Goal: Task Accomplishment & Management: Use online tool/utility

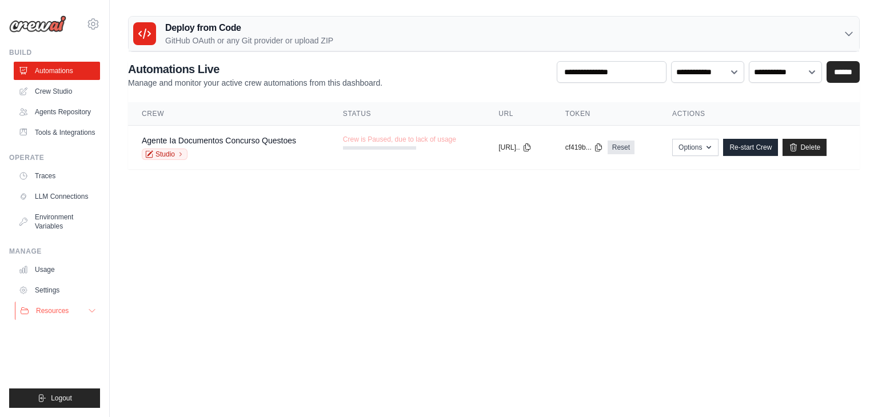
click at [57, 310] on span "Resources" at bounding box center [52, 310] width 33 height 9
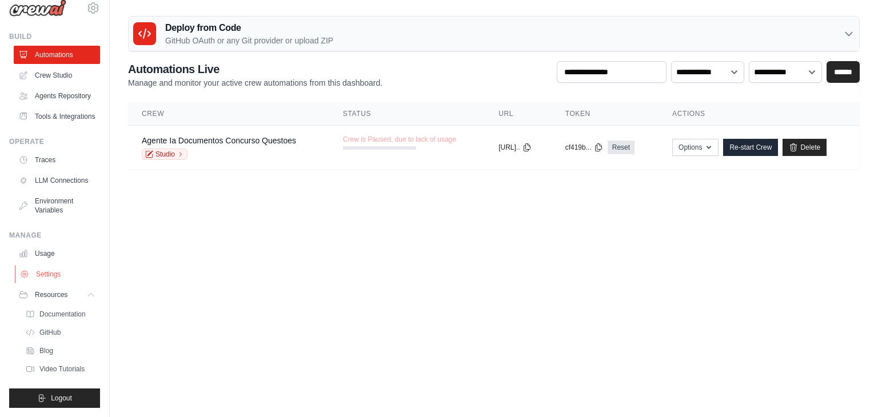
click at [53, 269] on link "Settings" at bounding box center [58, 274] width 86 height 18
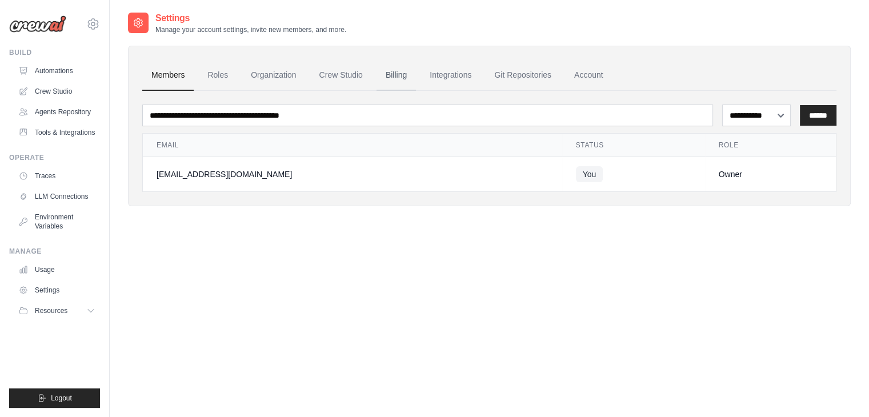
click at [396, 75] on link "Billing" at bounding box center [396, 75] width 39 height 31
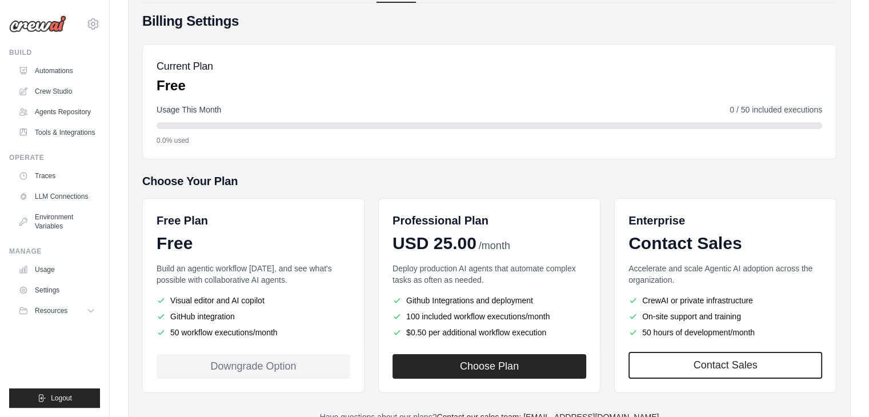
scroll to position [87, 0]
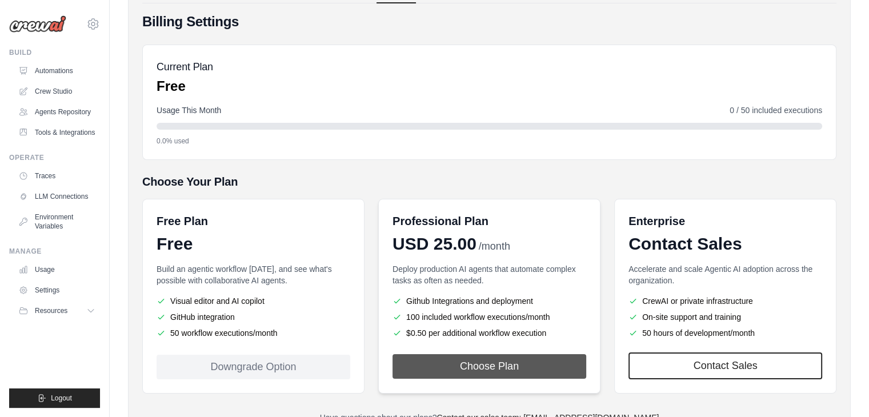
click at [490, 362] on button "Choose Plan" at bounding box center [490, 366] width 194 height 25
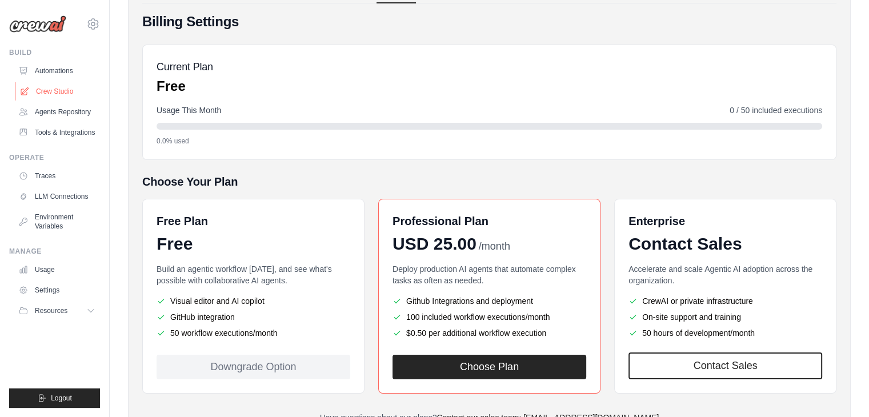
click at [66, 95] on link "Crew Studio" at bounding box center [58, 91] width 86 height 18
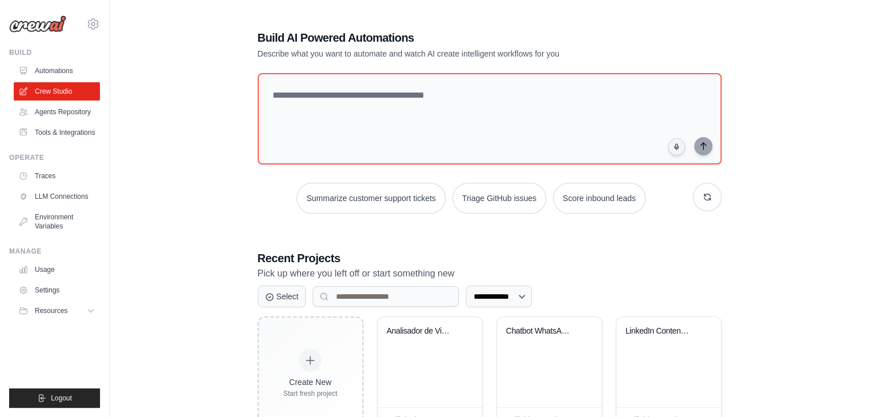
click at [362, 168] on div at bounding box center [490, 121] width 464 height 96
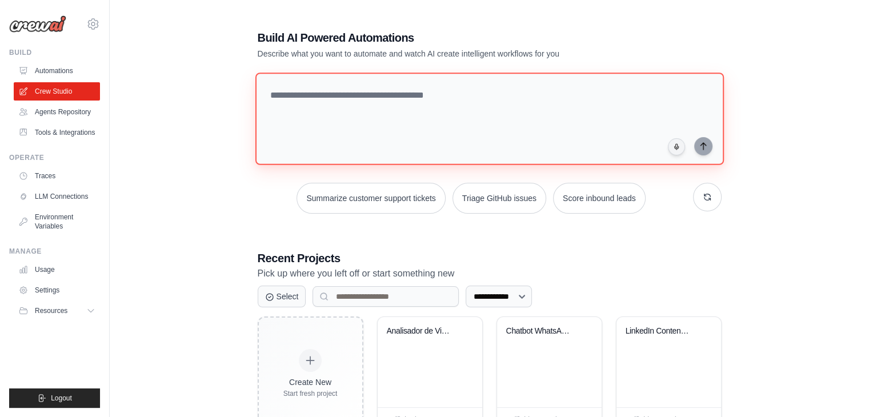
click at [387, 137] on textarea at bounding box center [489, 119] width 469 height 93
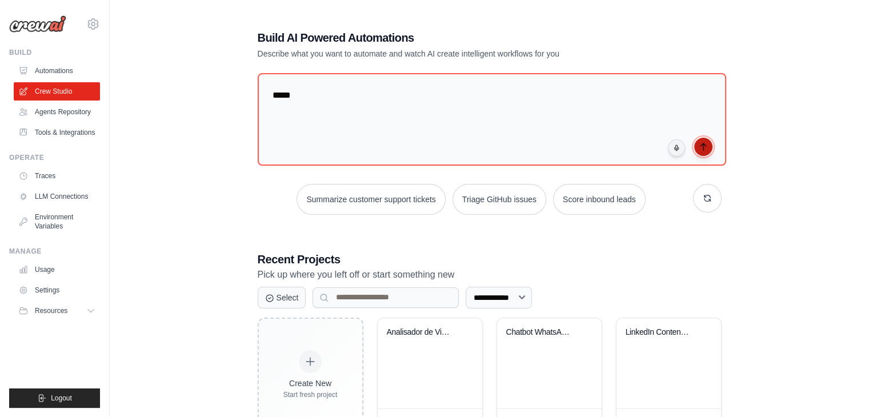
click at [704, 146] on icon "submit" at bounding box center [703, 146] width 9 height 9
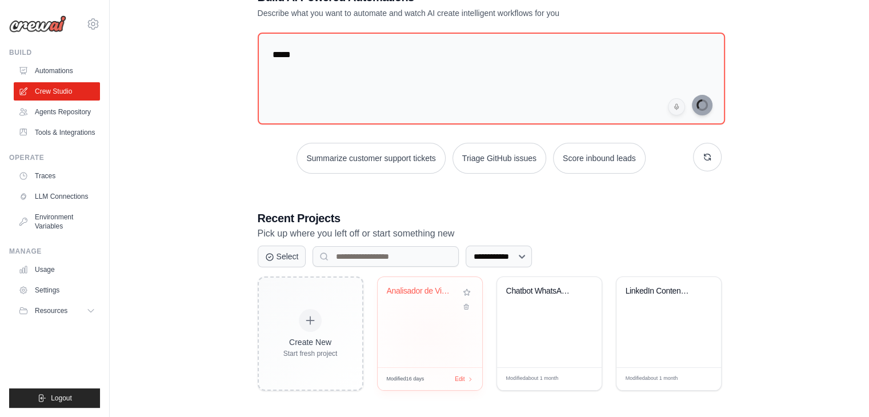
scroll to position [42, 0]
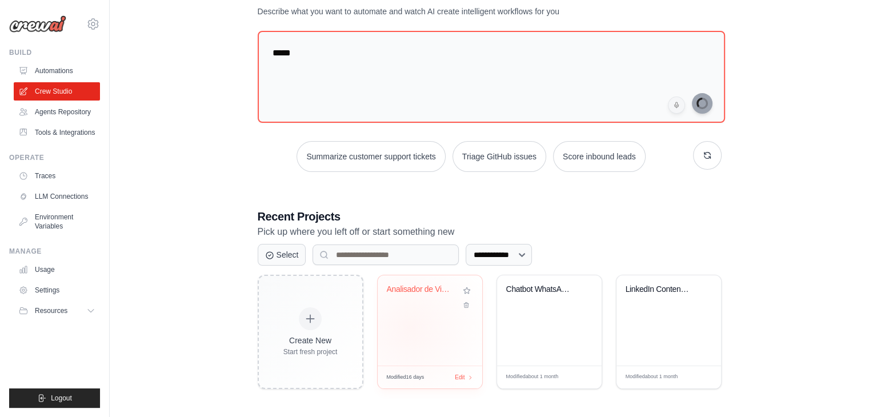
click at [410, 328] on div "Analisador de Viabilidade de Vagas ..." at bounding box center [430, 321] width 105 height 90
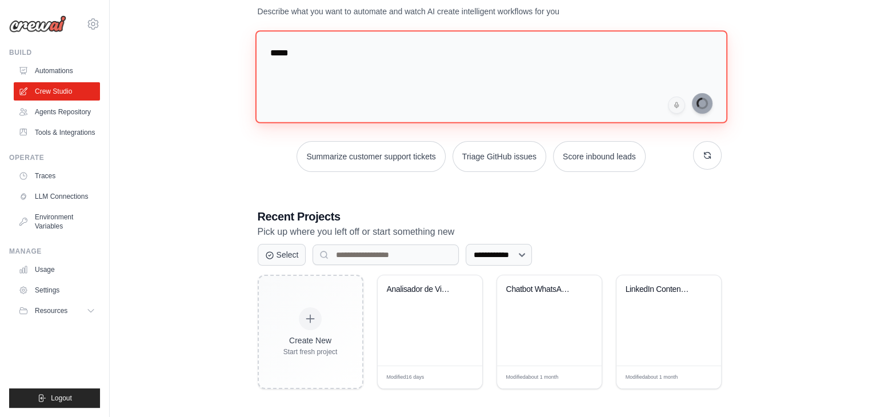
click at [335, 73] on textarea "*****" at bounding box center [491, 76] width 472 height 93
paste textarea "**********"
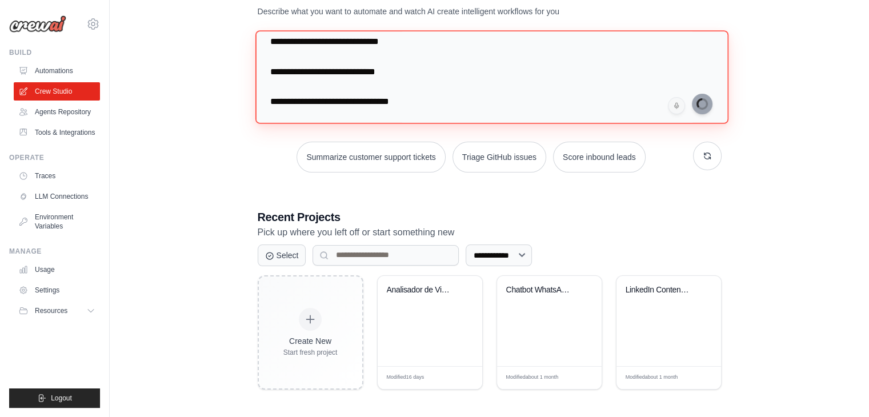
scroll to position [273, 0]
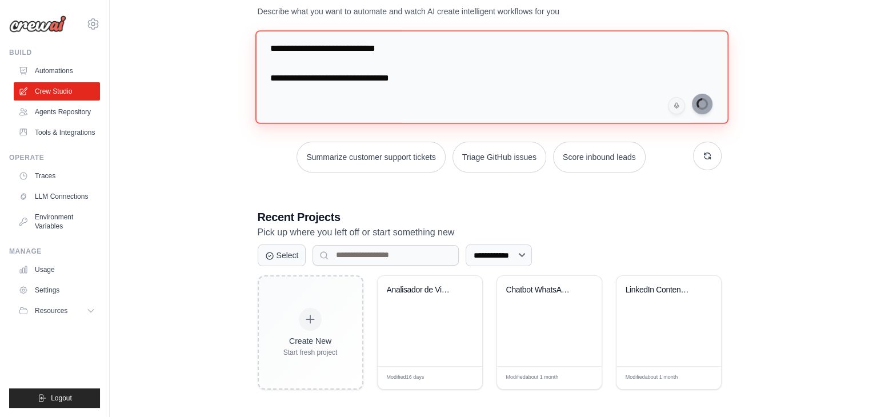
click at [629, 86] on textarea "**********" at bounding box center [491, 76] width 473 height 93
type textarea "**********"
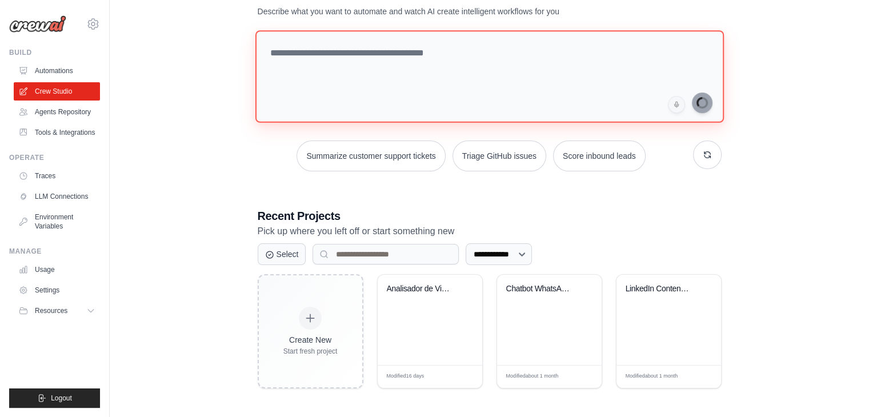
scroll to position [0, 0]
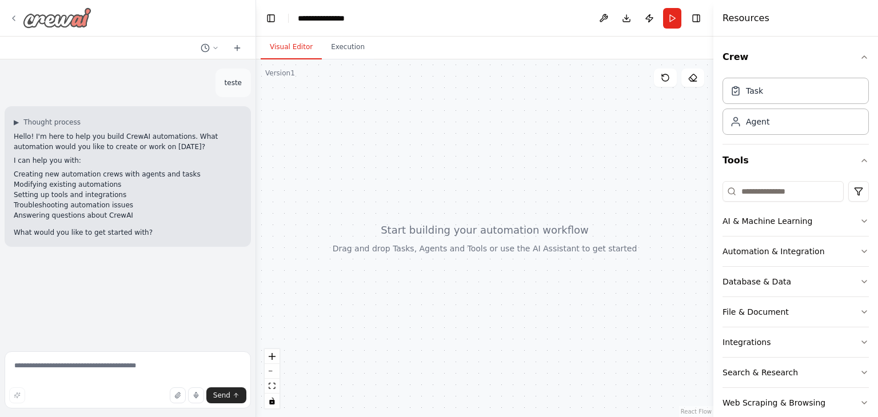
click at [13, 25] on div at bounding box center [50, 17] width 82 height 21
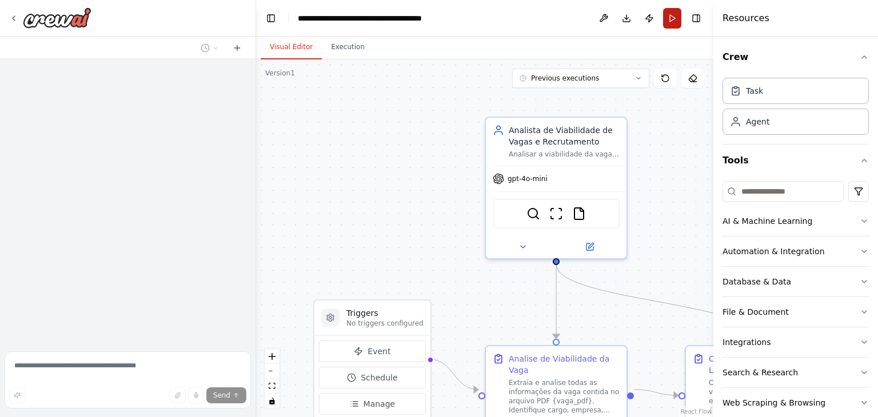
click at [671, 9] on button "Run" at bounding box center [672, 18] width 18 height 21
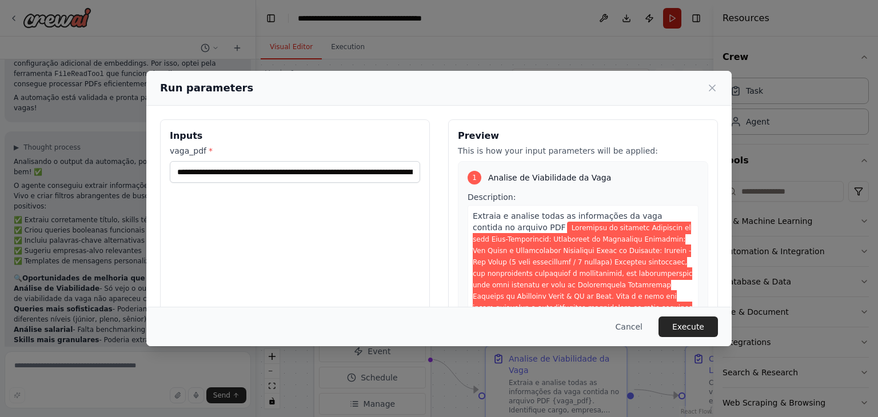
scroll to position [2920, 0]
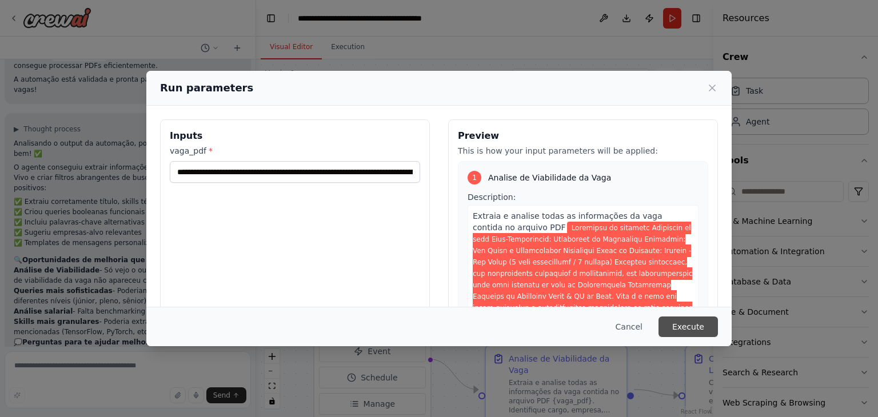
click at [701, 329] on button "Execute" at bounding box center [688, 327] width 59 height 21
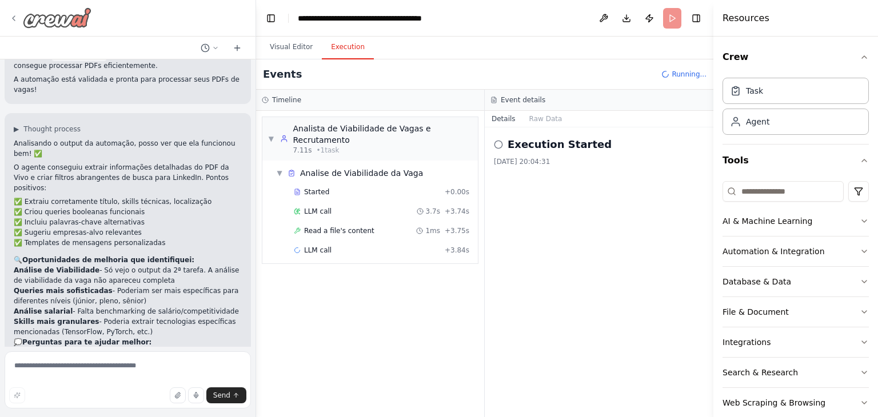
click at [10, 15] on icon at bounding box center [13, 18] width 9 height 9
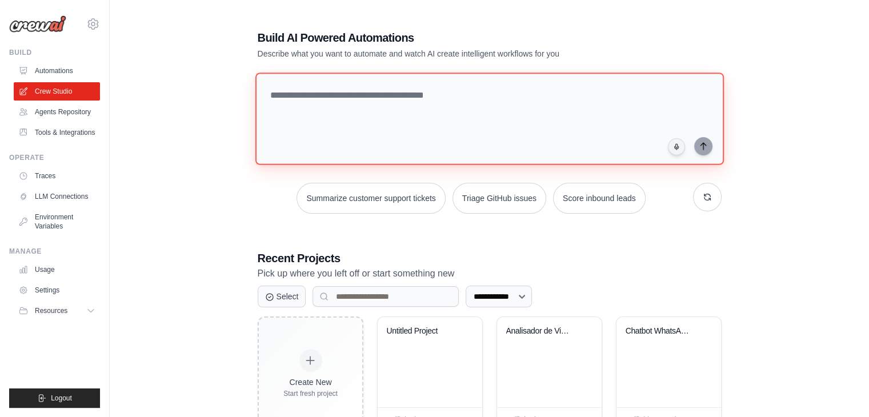
click at [593, 86] on textarea at bounding box center [489, 119] width 469 height 93
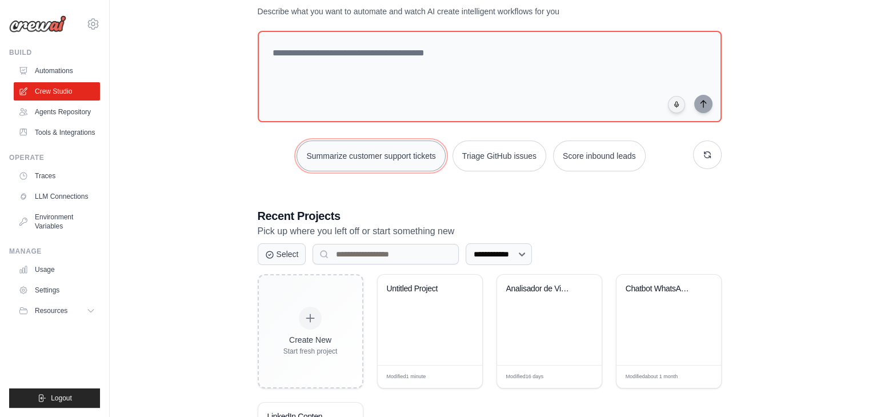
click at [410, 161] on button "Summarize customer support tickets" at bounding box center [371, 156] width 149 height 31
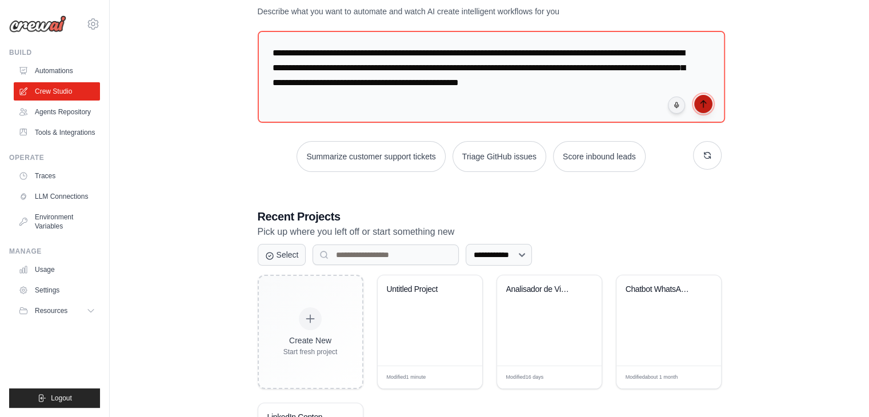
click at [696, 103] on button "submit" at bounding box center [704, 104] width 18 height 18
click at [50, 307] on span "Resources" at bounding box center [52, 310] width 33 height 9
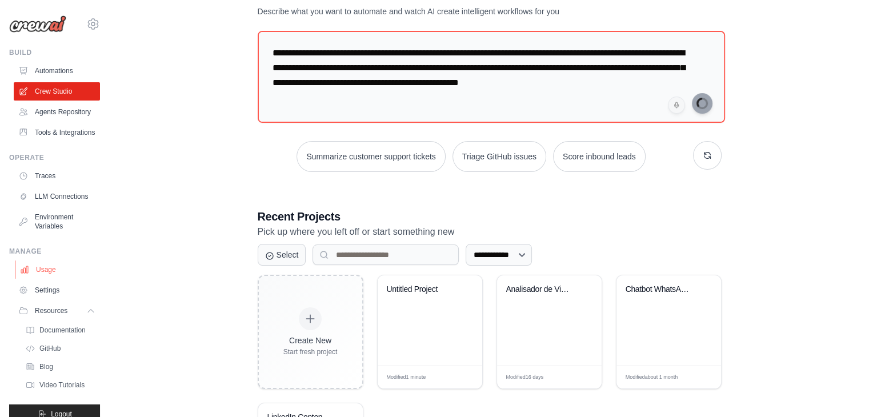
click at [49, 279] on link "Usage" at bounding box center [58, 270] width 86 height 18
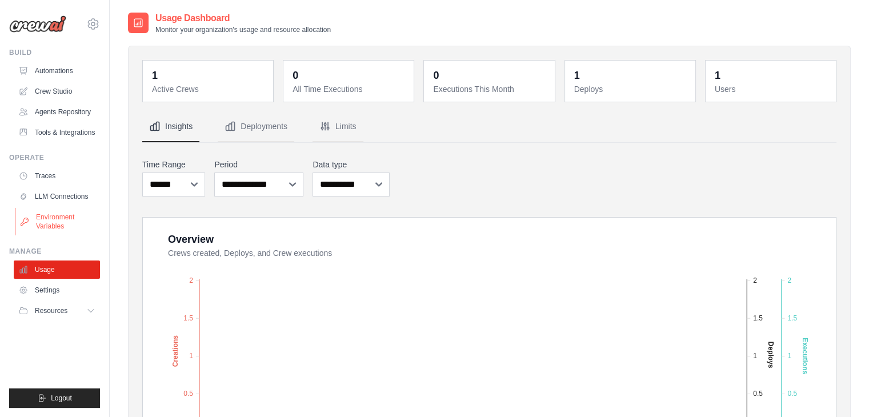
click at [54, 222] on link "Environment Variables" at bounding box center [58, 221] width 86 height 27
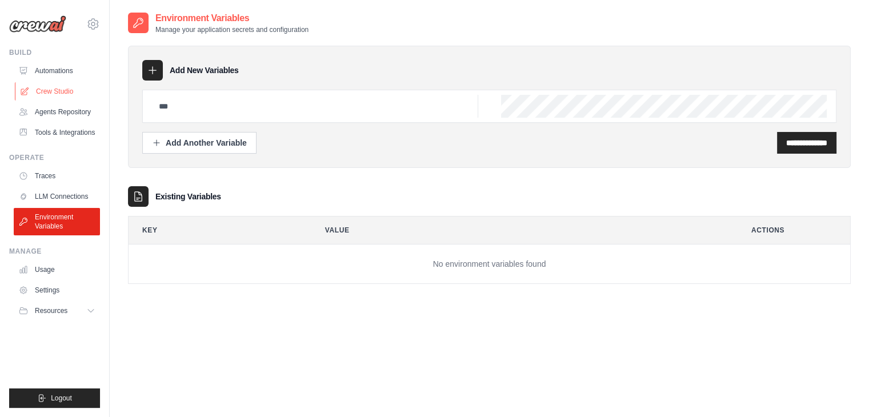
click at [51, 96] on link "Crew Studio" at bounding box center [58, 91] width 86 height 18
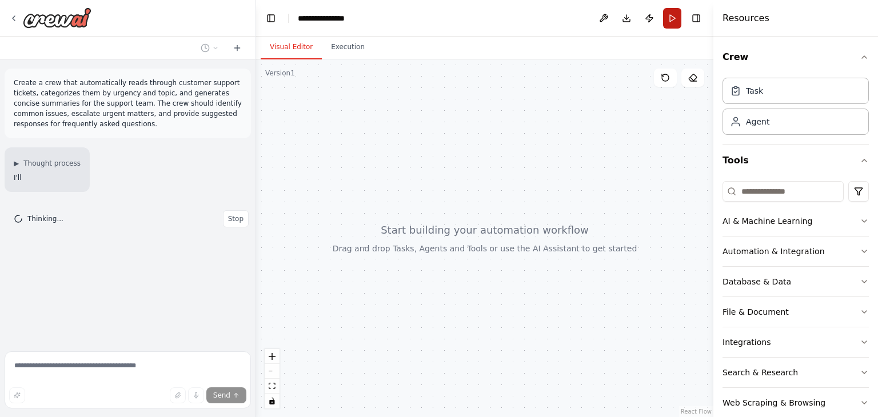
click at [671, 22] on button "Run" at bounding box center [672, 18] width 18 height 21
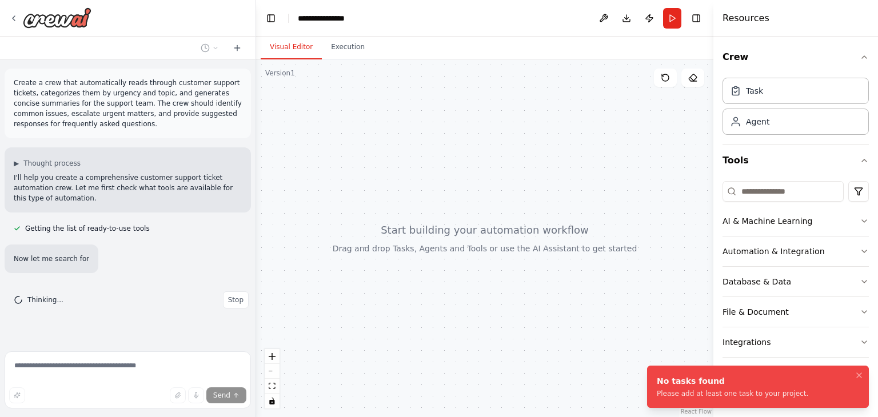
click at [569, 20] on header "**********" at bounding box center [484, 18] width 457 height 37
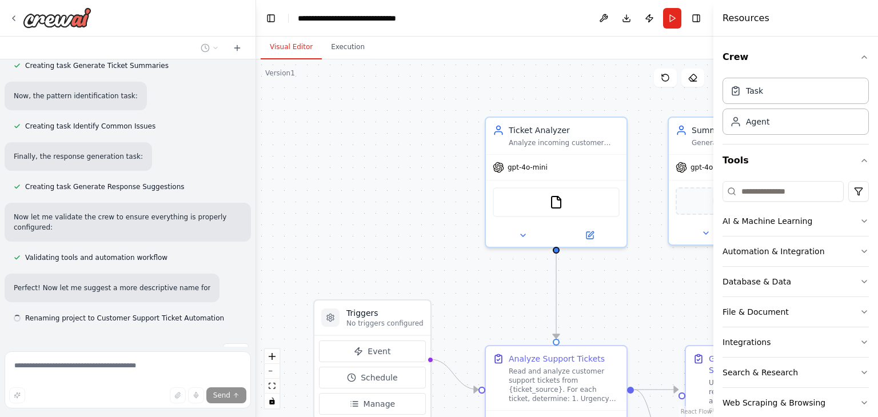
scroll to position [800, 0]
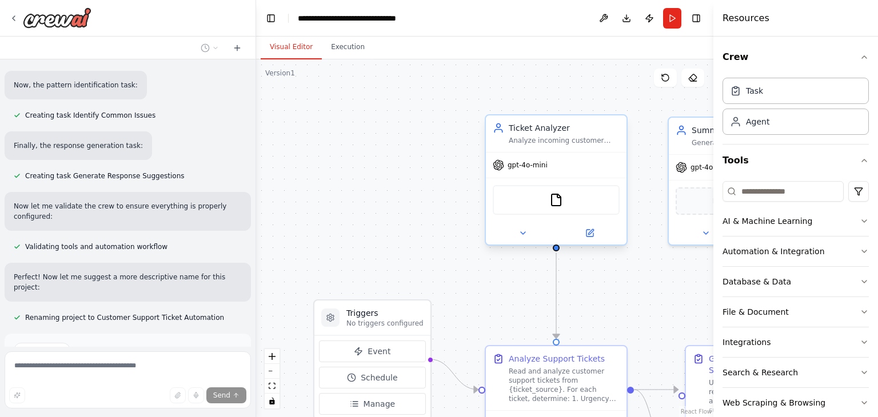
click at [505, 165] on div "gpt-4o-mini" at bounding box center [520, 164] width 55 height 11
click at [596, 232] on button at bounding box center [589, 233] width 65 height 14
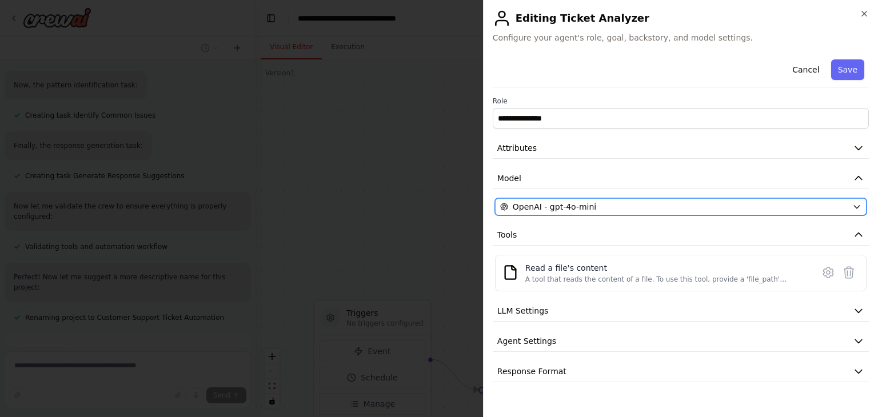
click at [568, 211] on span "OpenAI - gpt-4o-mini" at bounding box center [554, 206] width 83 height 11
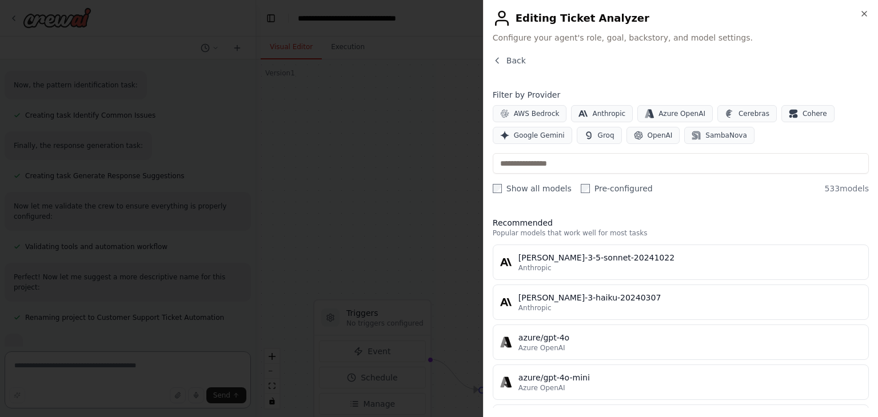
scroll to position [876, 0]
click at [648, 135] on span "OpenAI" at bounding box center [660, 135] width 25 height 9
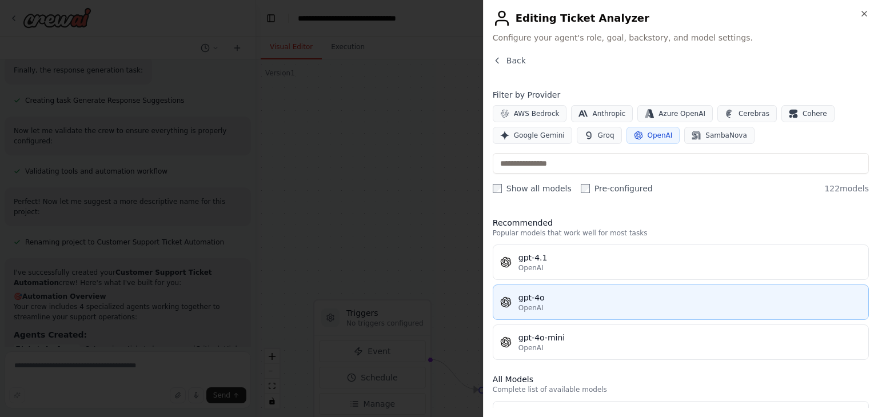
click at [562, 297] on div "gpt-4o" at bounding box center [689, 297] width 343 height 11
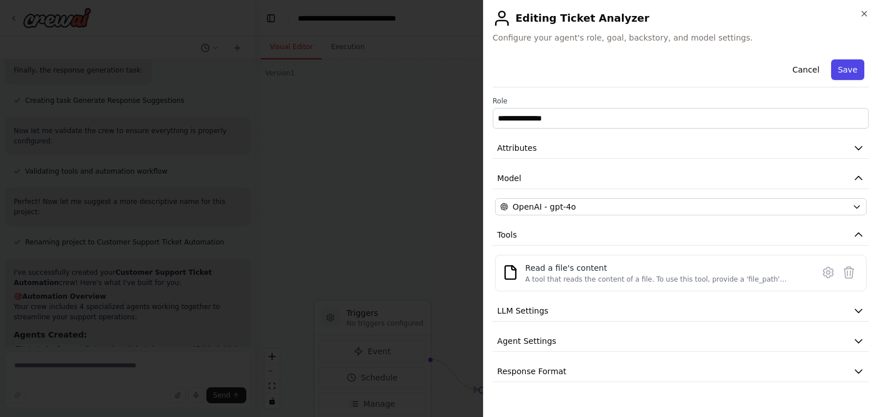
click at [849, 69] on button "Save" at bounding box center [847, 69] width 33 height 21
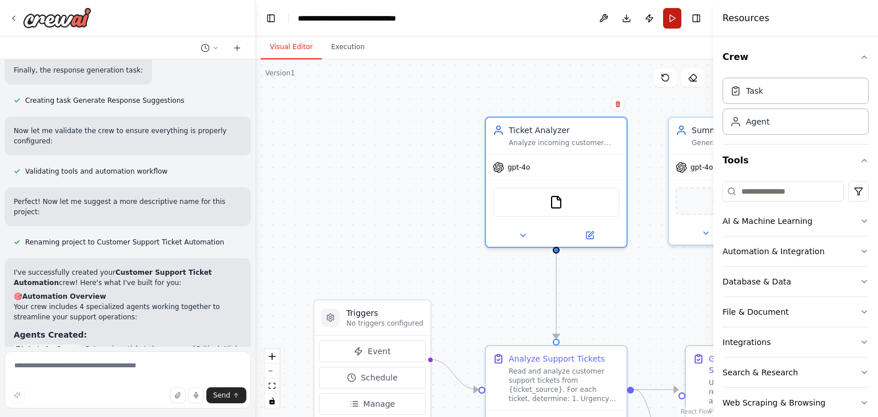
click at [676, 21] on button "Run" at bounding box center [672, 18] width 18 height 21
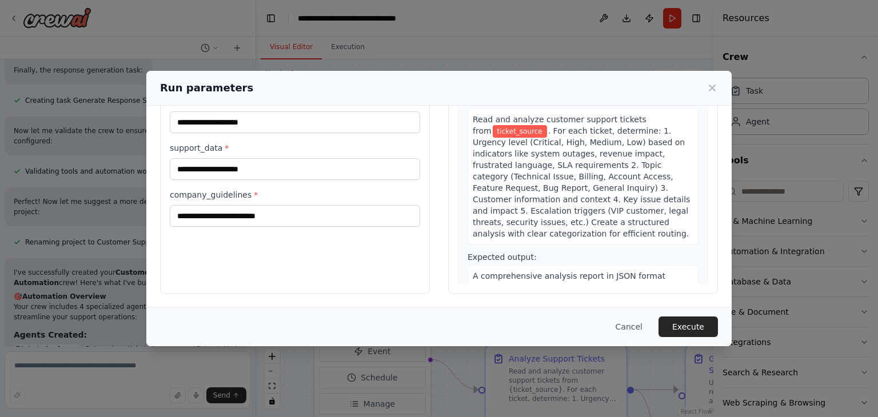
scroll to position [0, 0]
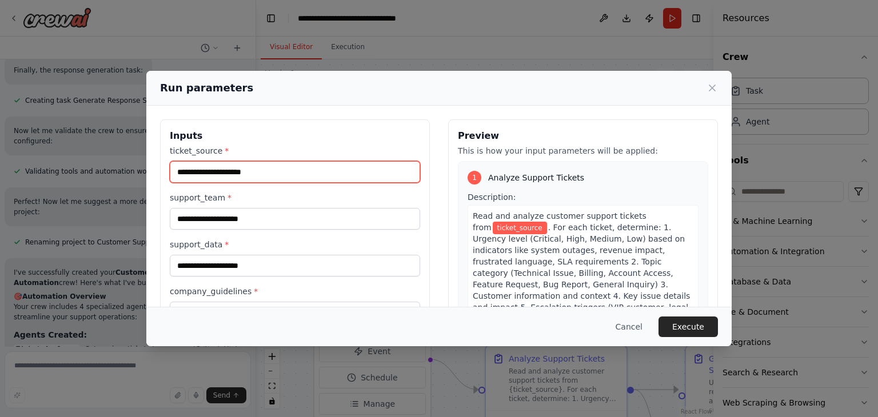
click at [234, 170] on input "ticket_source *" at bounding box center [295, 172] width 250 height 22
type input "*****"
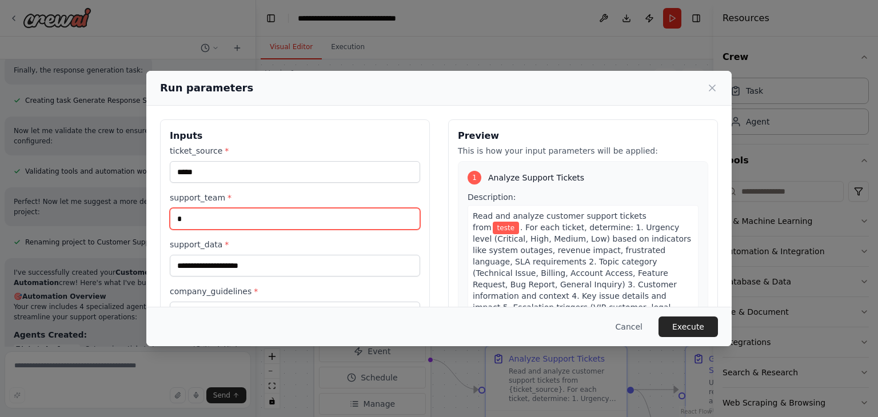
click at [229, 228] on input "*" at bounding box center [295, 219] width 250 height 22
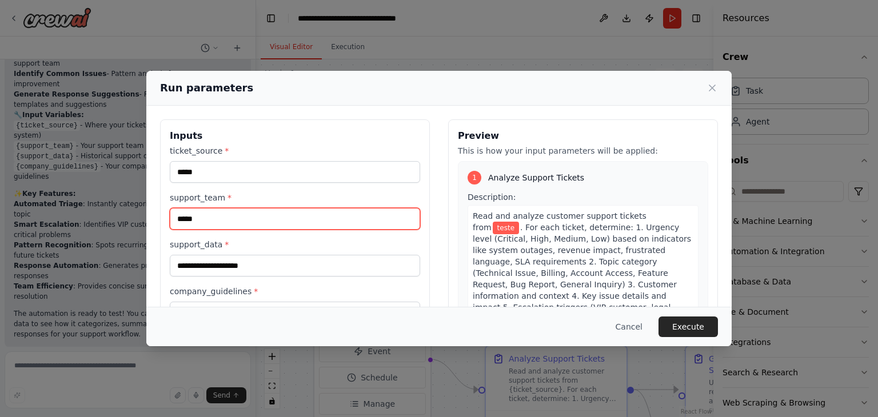
type input "*****"
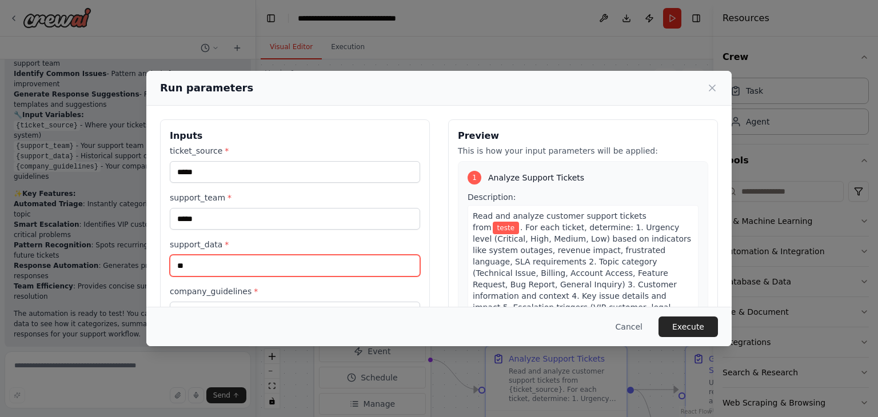
click at [229, 259] on input "**" at bounding box center [295, 266] width 250 height 22
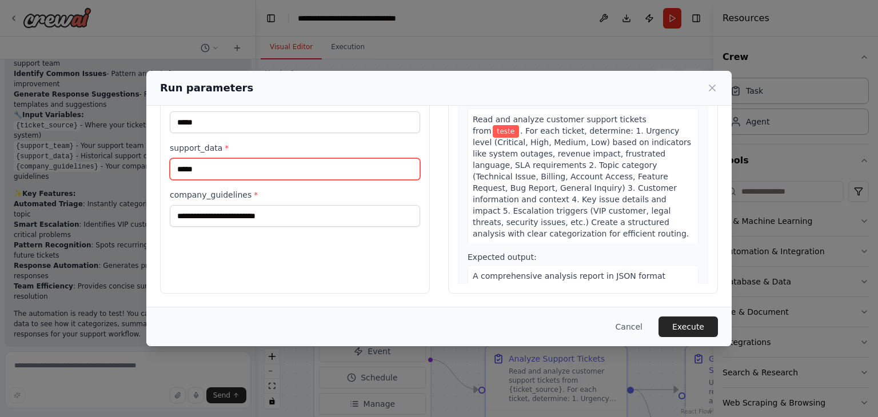
type input "*****"
click at [245, 204] on div "company_guidelines *" at bounding box center [295, 208] width 250 height 38
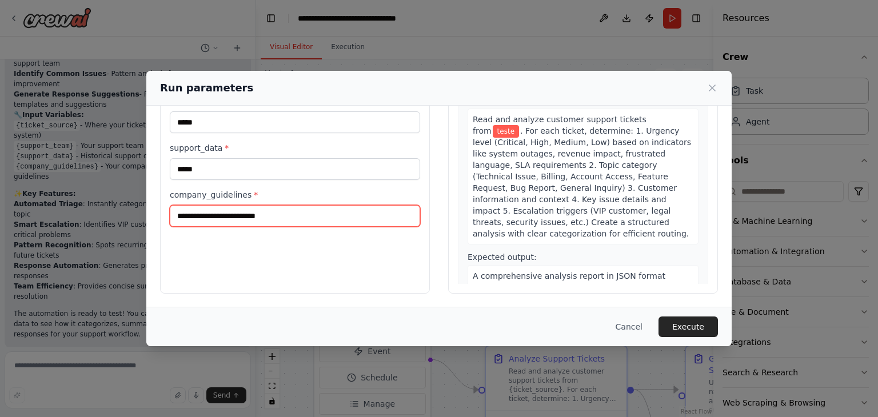
click at [245, 205] on input "company_guidelines *" at bounding box center [295, 216] width 250 height 22
type input "*****"
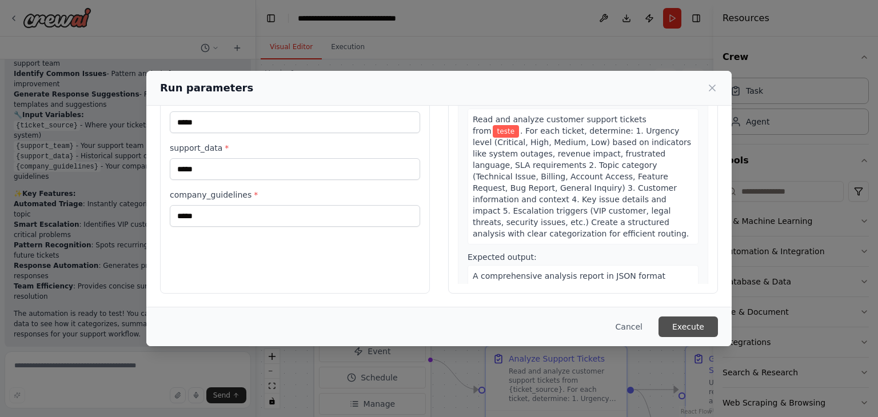
click at [671, 325] on button "Execute" at bounding box center [688, 327] width 59 height 21
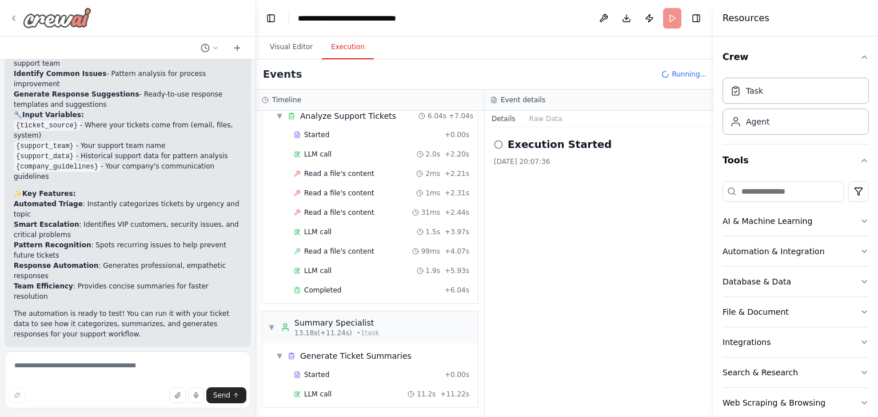
scroll to position [169, 0]
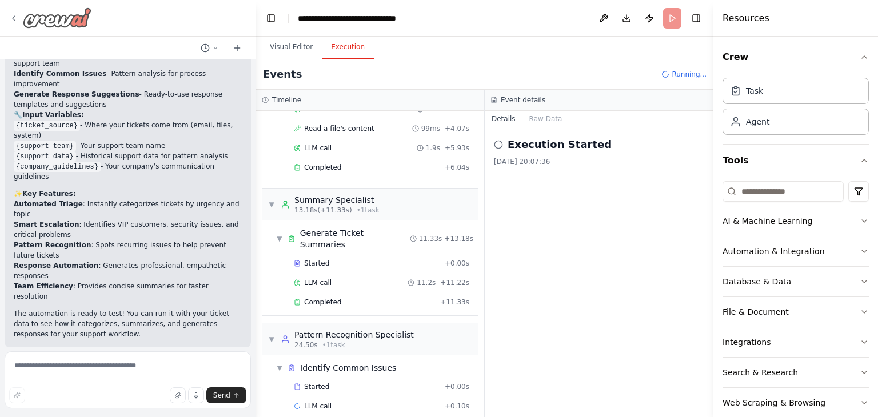
click at [18, 18] on div at bounding box center [50, 17] width 82 height 21
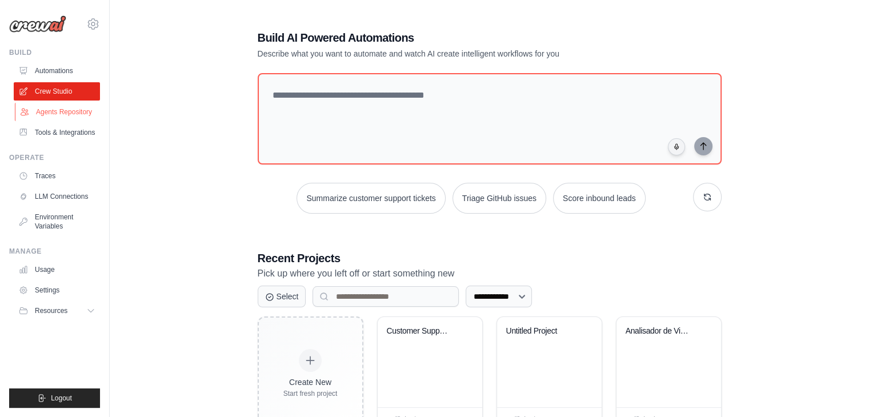
click at [66, 113] on link "Agents Repository" at bounding box center [58, 112] width 86 height 18
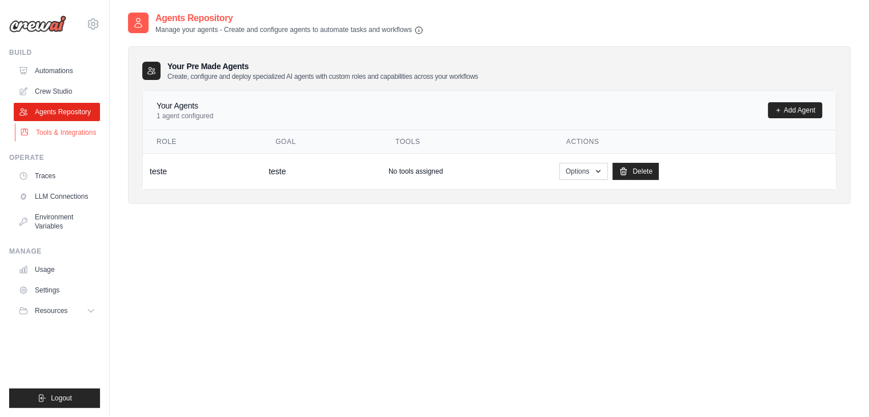
click at [53, 133] on link "Tools & Integrations" at bounding box center [58, 132] width 86 height 18
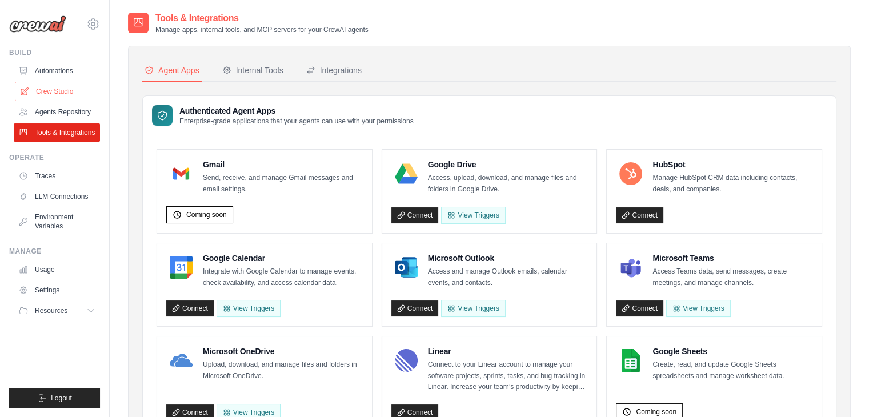
click at [47, 94] on link "Crew Studio" at bounding box center [58, 91] width 86 height 18
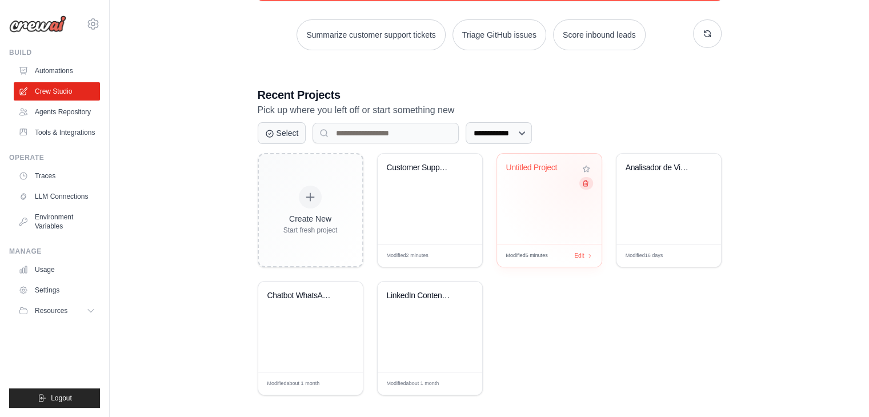
scroll to position [165, 0]
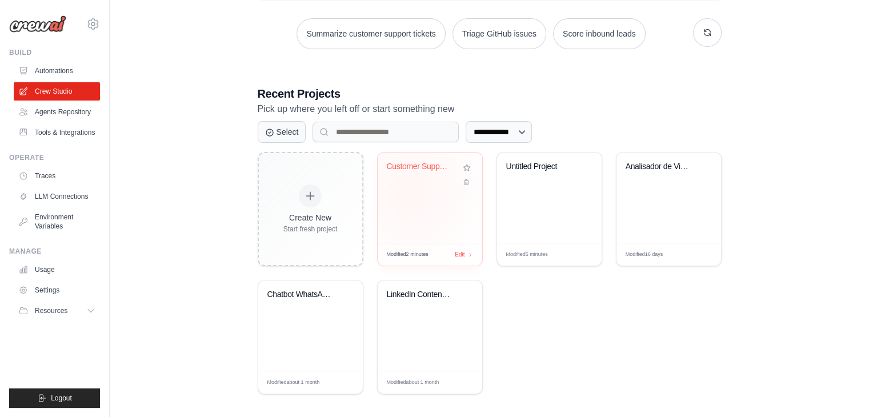
click at [412, 190] on div "Customer Support Ticket Automation" at bounding box center [430, 198] width 105 height 90
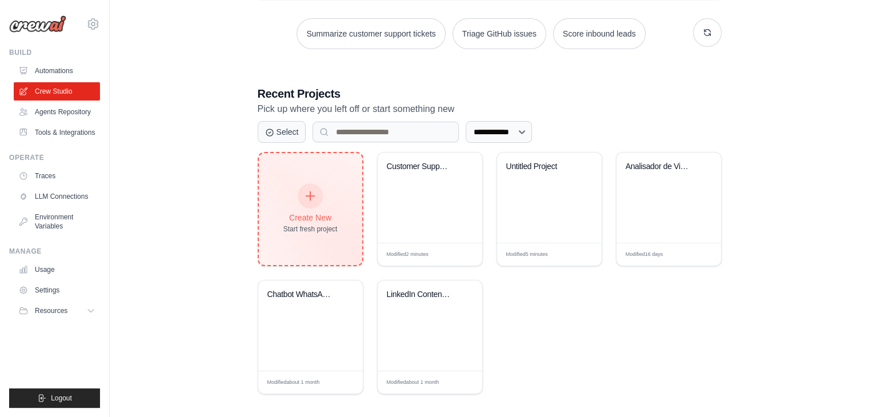
click at [301, 228] on div "Start fresh project" at bounding box center [311, 229] width 54 height 9
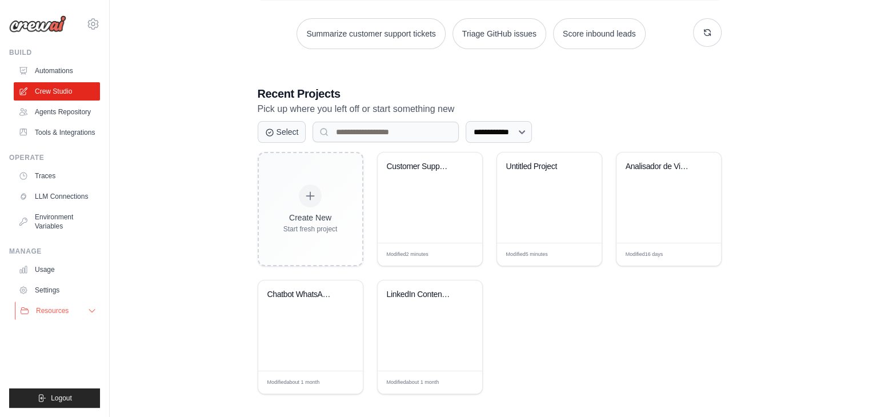
click at [48, 316] on button "Resources" at bounding box center [58, 311] width 86 height 18
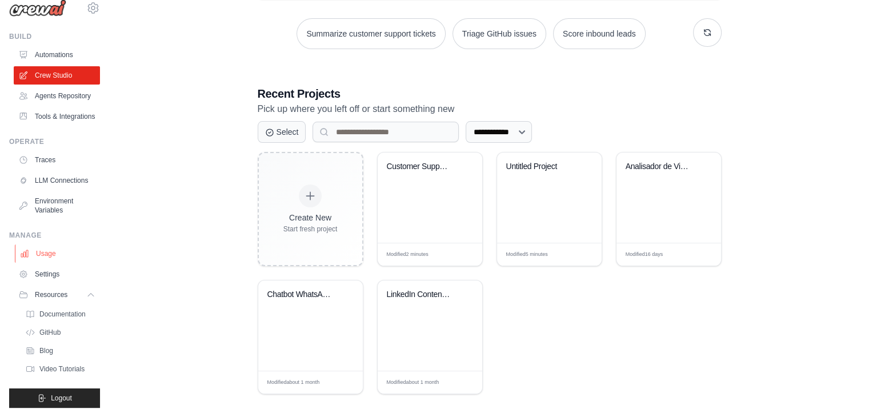
click at [51, 252] on link "Usage" at bounding box center [58, 254] width 86 height 18
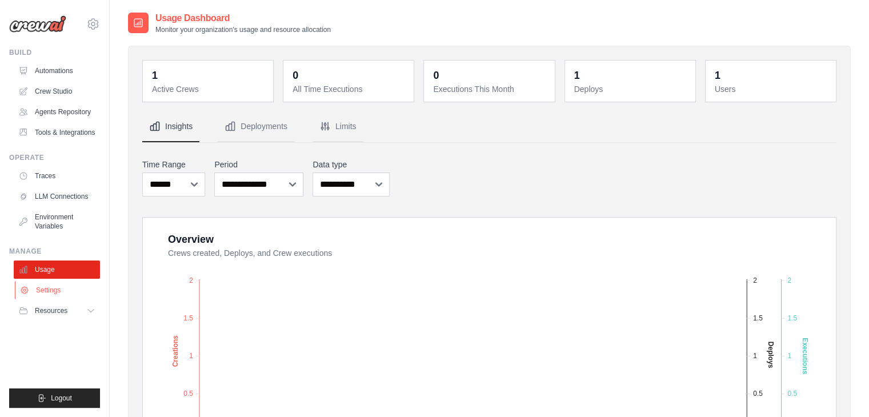
click at [53, 285] on link "Settings" at bounding box center [58, 290] width 86 height 18
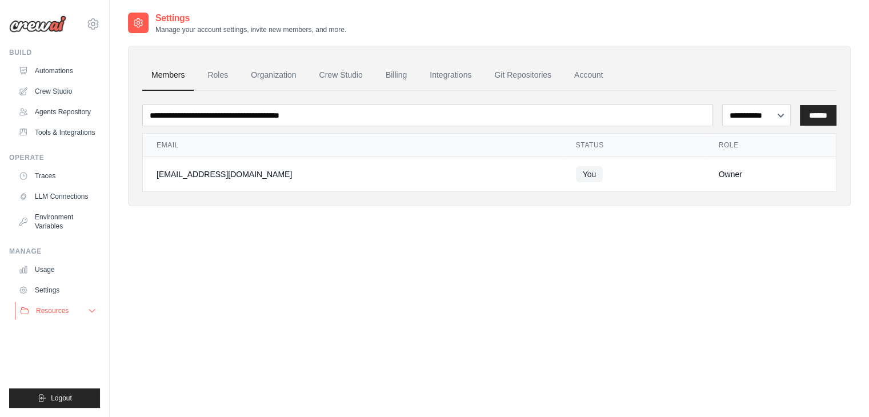
click at [46, 305] on button "Resources" at bounding box center [58, 311] width 86 height 18
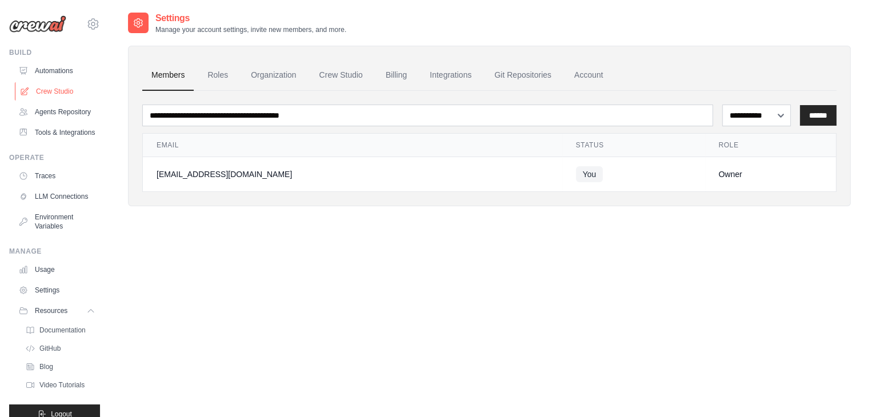
click at [49, 87] on link "Crew Studio" at bounding box center [58, 91] width 86 height 18
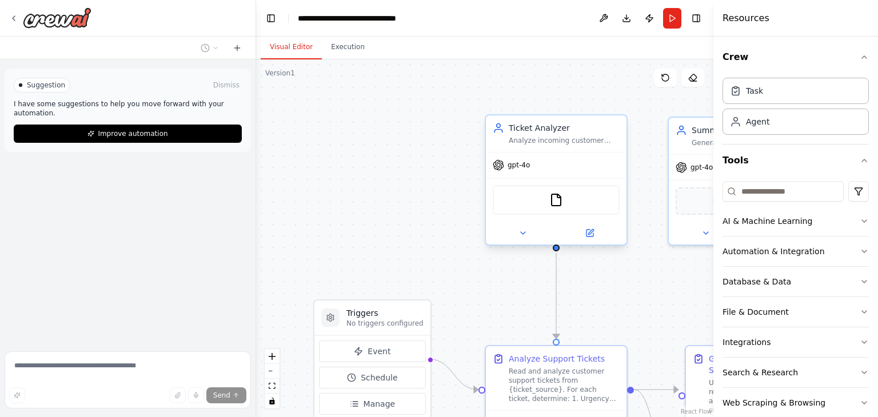
scroll to position [1297, 0]
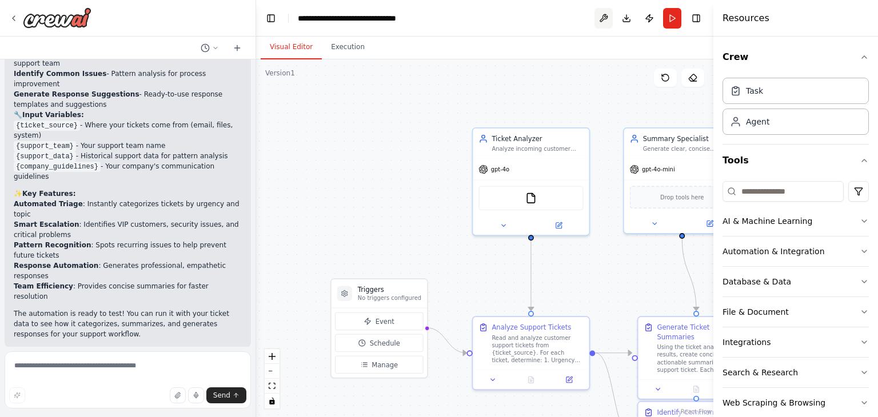
click at [599, 22] on button at bounding box center [604, 18] width 18 height 21
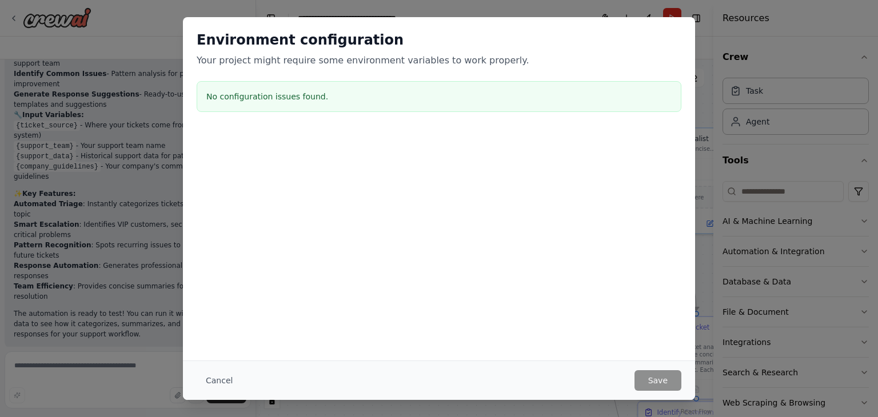
click at [289, 82] on div "No configuration issues found." at bounding box center [439, 96] width 485 height 31
click at [228, 389] on button "Cancel" at bounding box center [219, 380] width 45 height 21
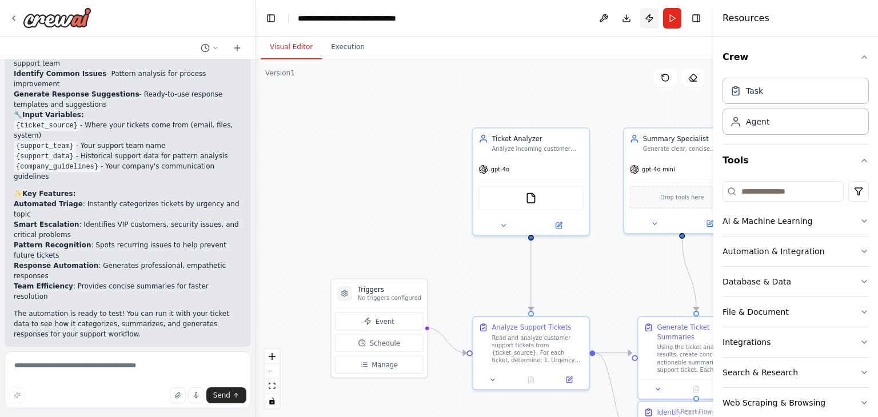
click at [649, 16] on button "Publish" at bounding box center [649, 18] width 18 height 21
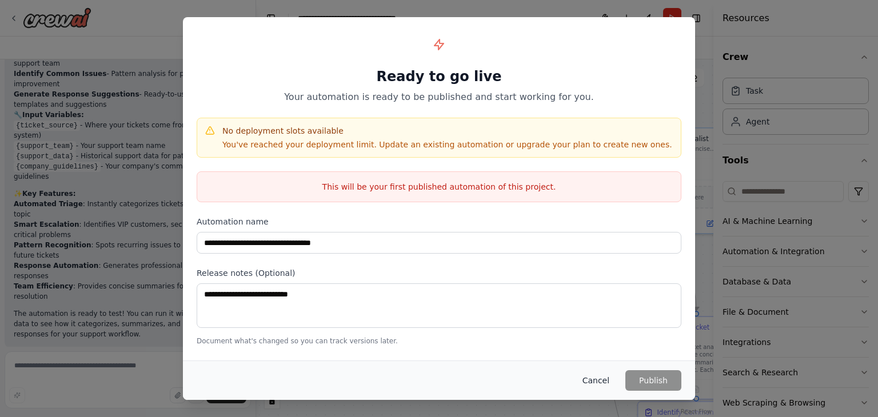
click at [587, 385] on button "Cancel" at bounding box center [595, 380] width 45 height 21
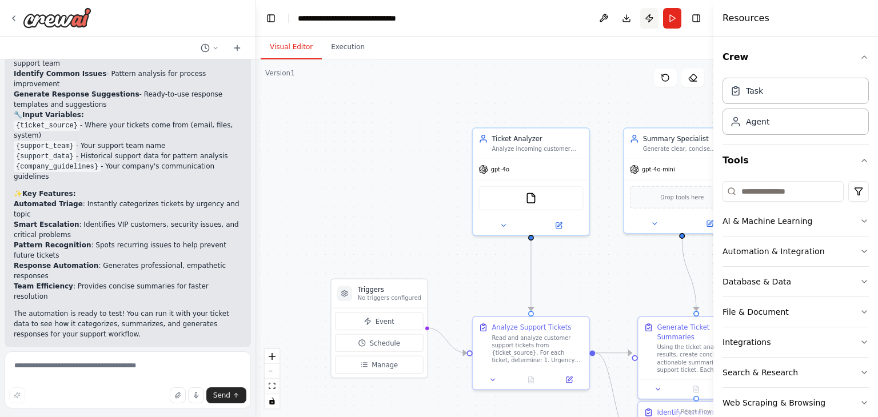
click at [644, 23] on button "Publish" at bounding box center [649, 18] width 18 height 21
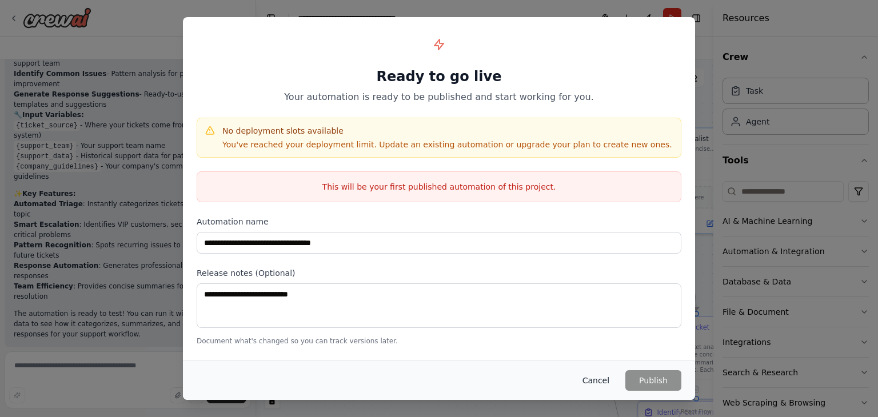
click at [601, 373] on button "Cancel" at bounding box center [595, 380] width 45 height 21
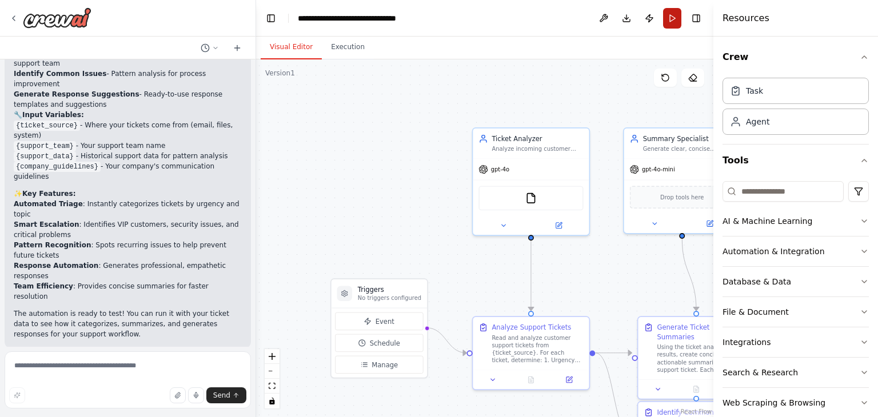
click at [666, 17] on button "Run" at bounding box center [672, 18] width 18 height 21
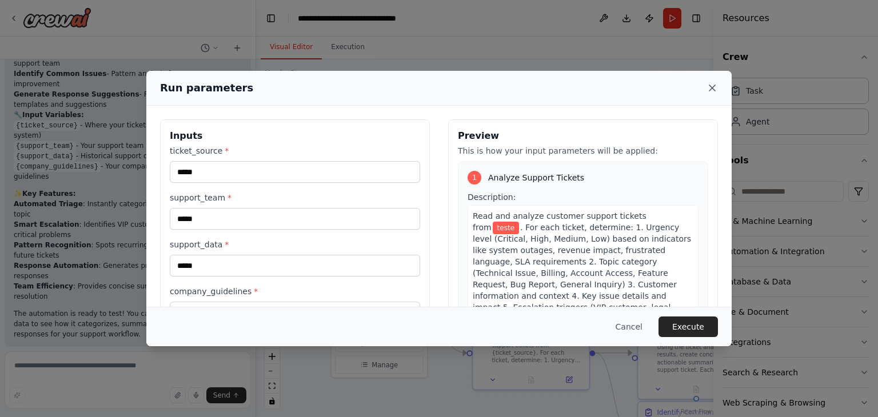
click at [711, 89] on icon at bounding box center [712, 88] width 6 height 6
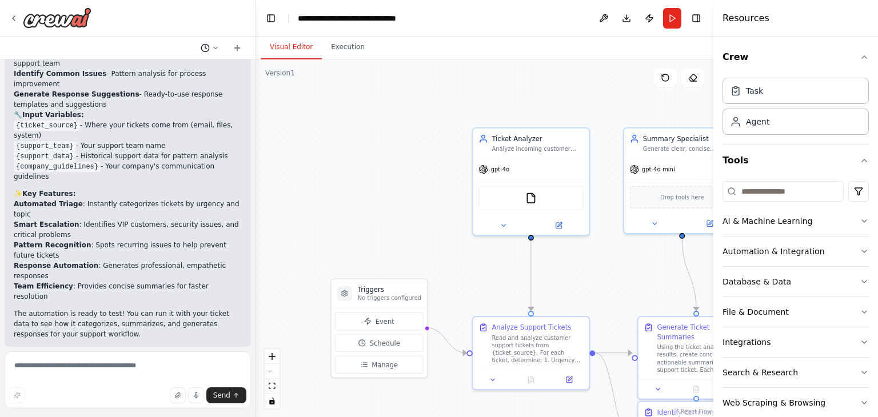
click at [220, 43] on button at bounding box center [209, 48] width 27 height 14
click at [208, 72] on span "Create a crew that automatically reads through customer support tickets, catego…" at bounding box center [165, 71] width 85 height 9
click at [12, 15] on icon at bounding box center [13, 18] width 9 height 9
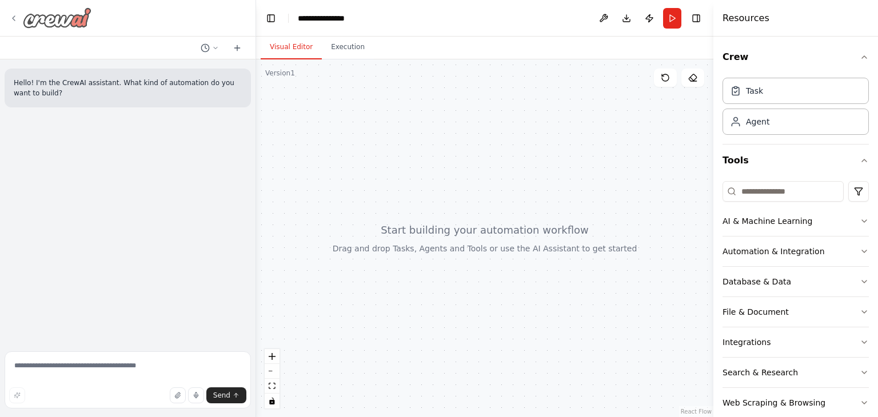
click at [13, 16] on icon at bounding box center [13, 18] width 9 height 9
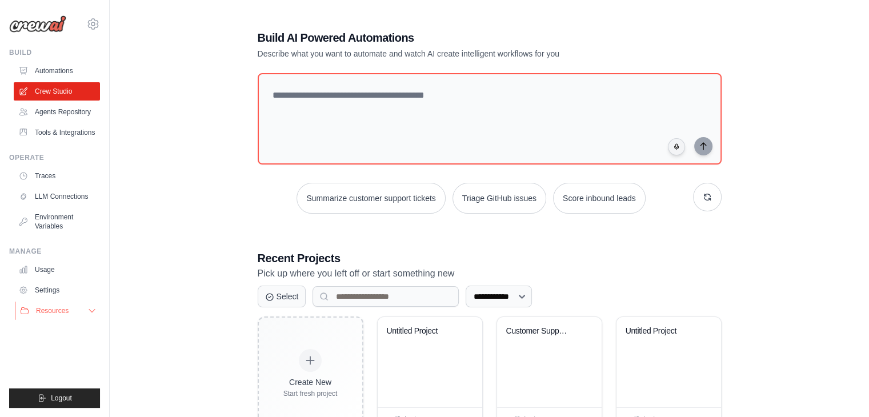
click at [51, 317] on button "Resources" at bounding box center [58, 311] width 86 height 18
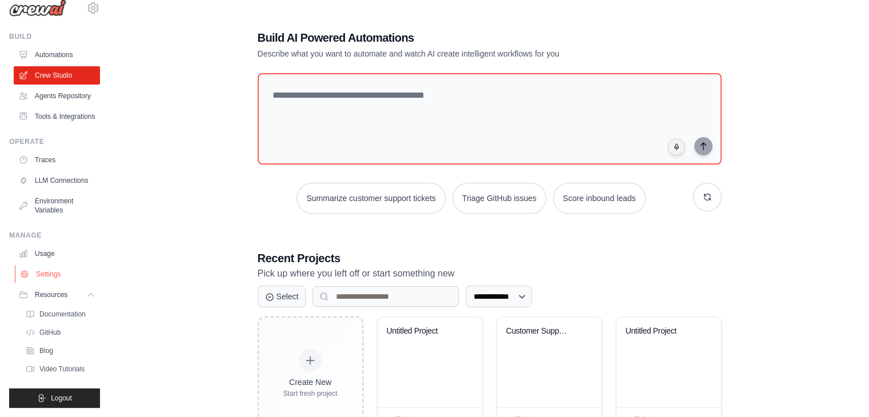
click at [46, 268] on link "Settings" at bounding box center [58, 274] width 86 height 18
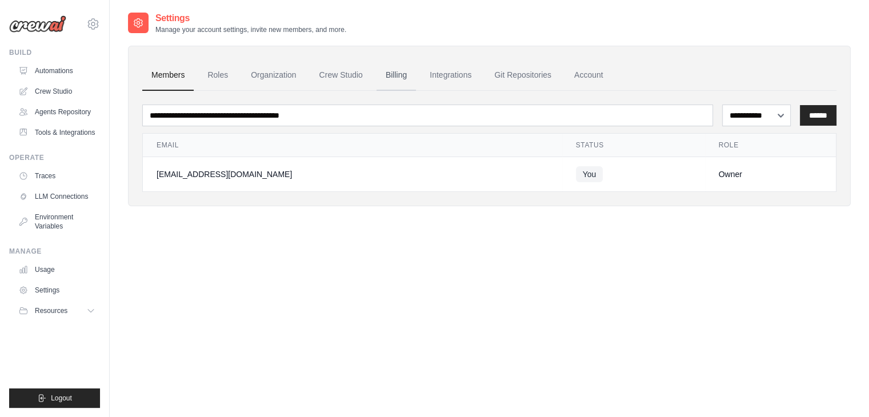
click at [390, 71] on link "Billing" at bounding box center [396, 75] width 39 height 31
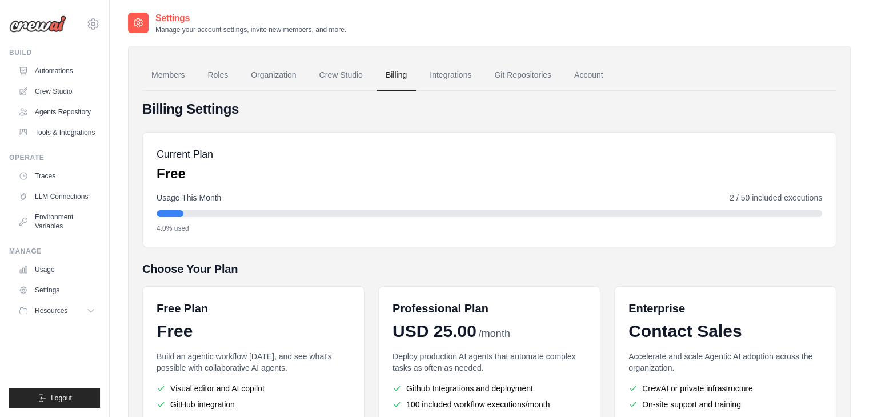
scroll to position [137, 0]
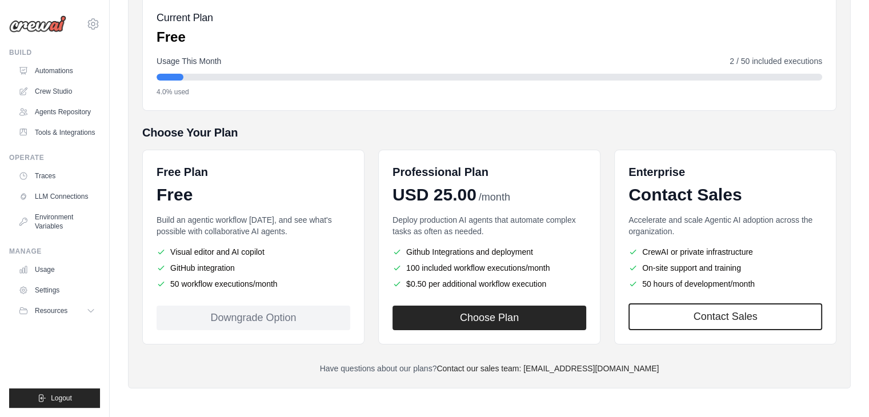
click at [240, 252] on li "Visual editor and AI copilot" at bounding box center [254, 251] width 194 height 11
click at [228, 265] on li "GitHub integration" at bounding box center [254, 267] width 194 height 11
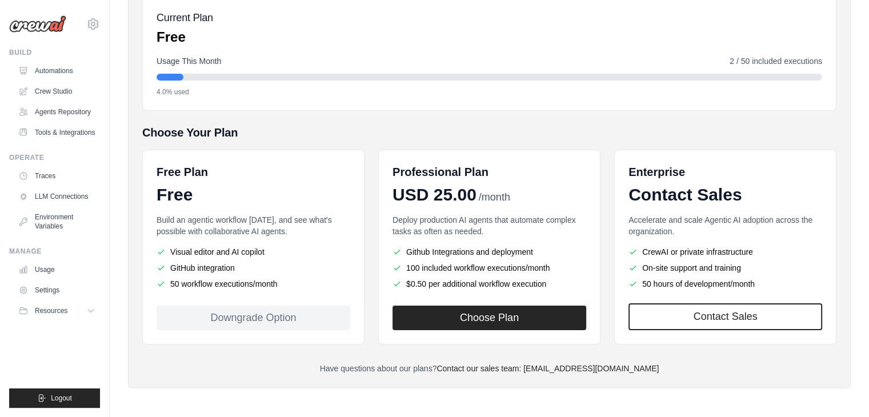
click at [228, 265] on li "GitHub integration" at bounding box center [254, 267] width 194 height 11
click at [240, 283] on li "50 workflow executions/month" at bounding box center [254, 283] width 194 height 11
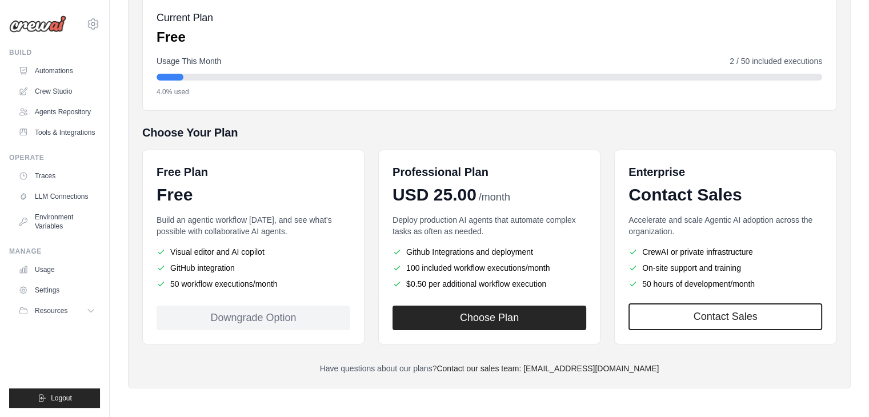
click at [240, 283] on li "50 workflow executions/month" at bounding box center [254, 283] width 194 height 11
click at [256, 284] on li "50 workflow executions/month" at bounding box center [254, 283] width 194 height 11
click at [377, 133] on h5 "Choose Your Plan" at bounding box center [489, 133] width 695 height 16
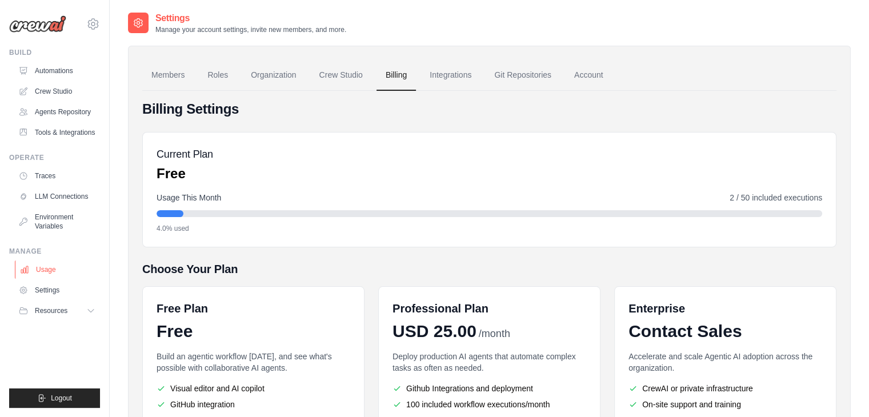
click at [59, 264] on link "Usage" at bounding box center [58, 270] width 86 height 18
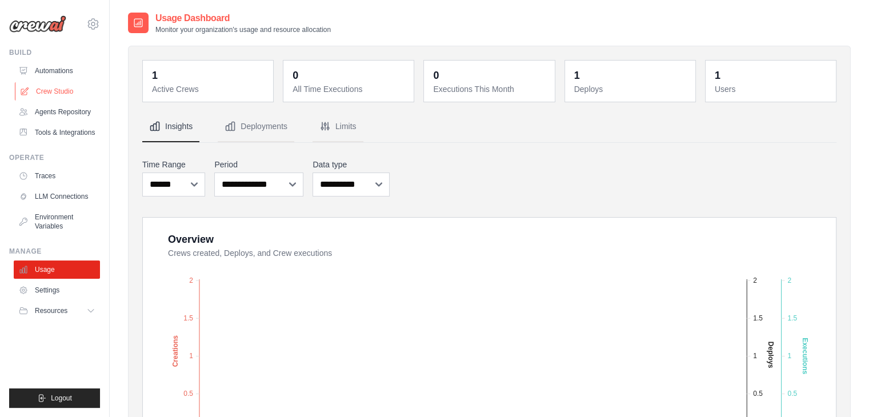
click at [66, 97] on link "Crew Studio" at bounding box center [58, 91] width 86 height 18
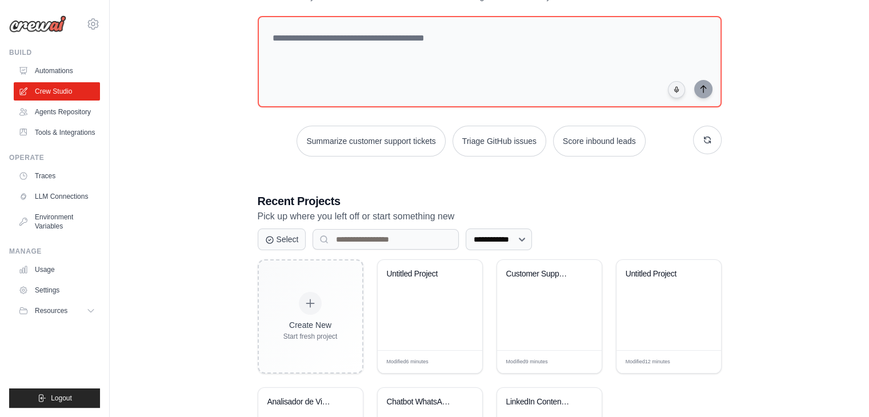
scroll to position [59, 0]
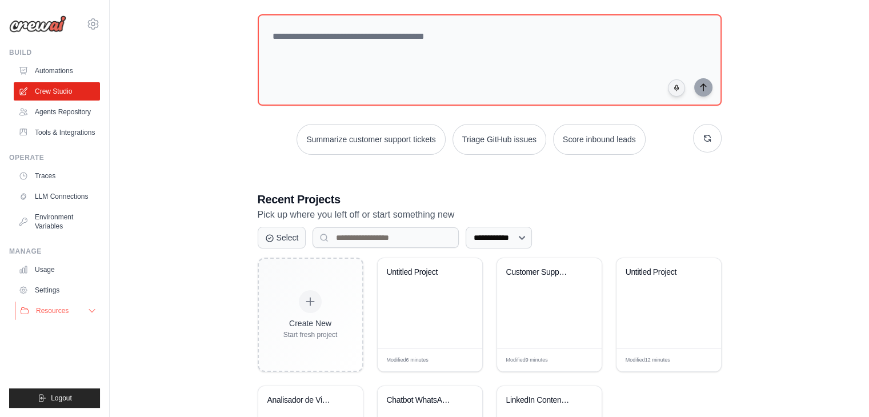
click at [57, 308] on span "Resources" at bounding box center [52, 310] width 33 height 9
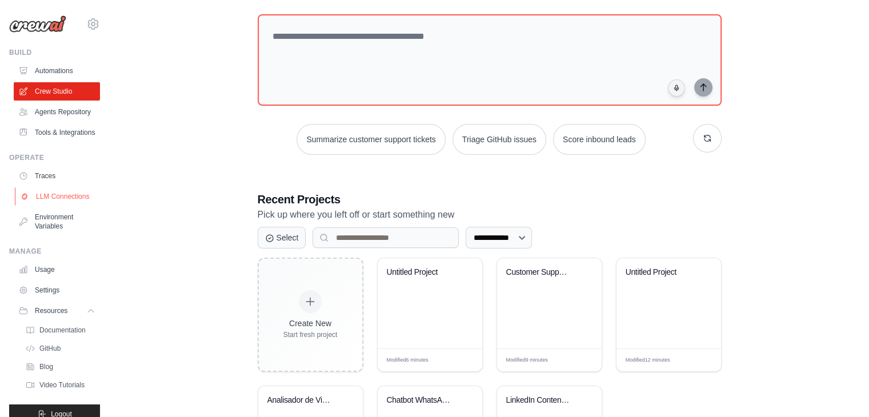
scroll to position [43, 0]
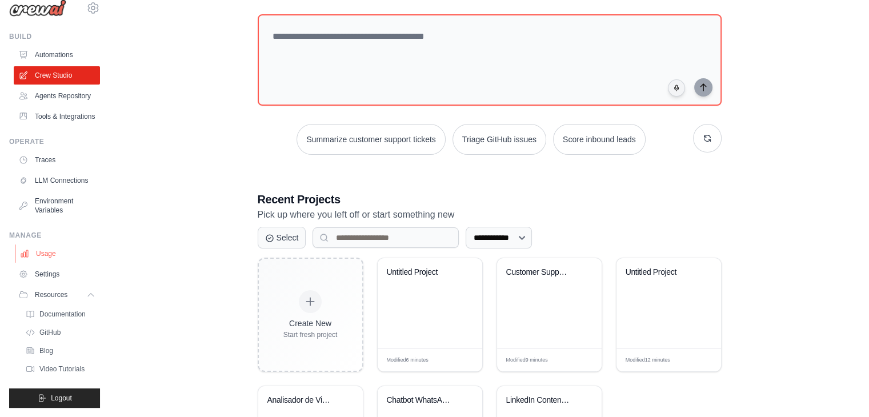
click at [41, 255] on link "Usage" at bounding box center [58, 254] width 86 height 18
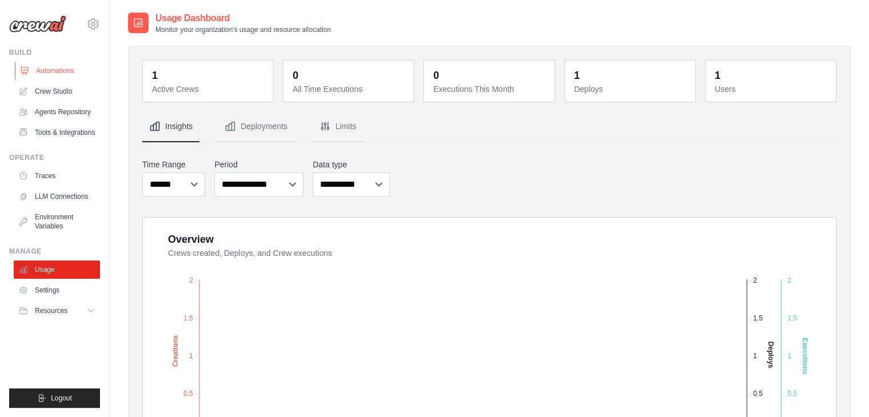
click at [43, 69] on link "Automations" at bounding box center [58, 71] width 86 height 18
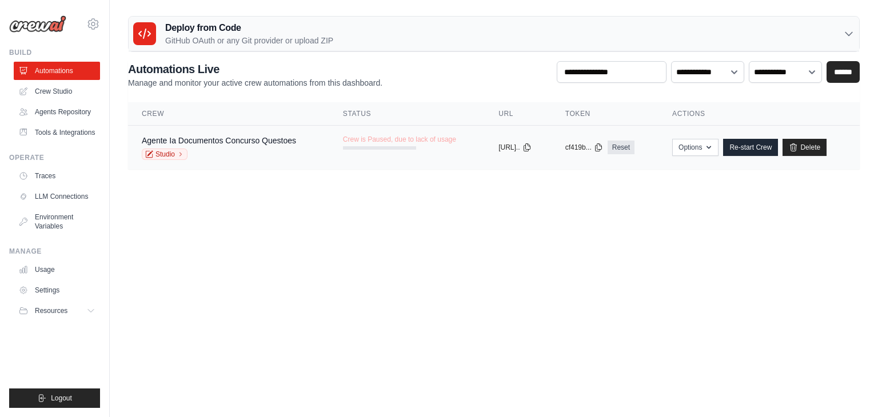
click at [229, 150] on div "Studio" at bounding box center [219, 154] width 154 height 11
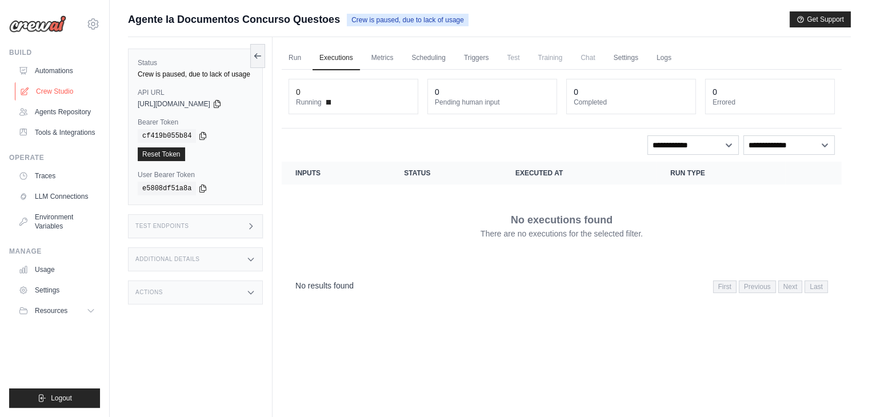
click at [43, 98] on link "Crew Studio" at bounding box center [58, 91] width 86 height 18
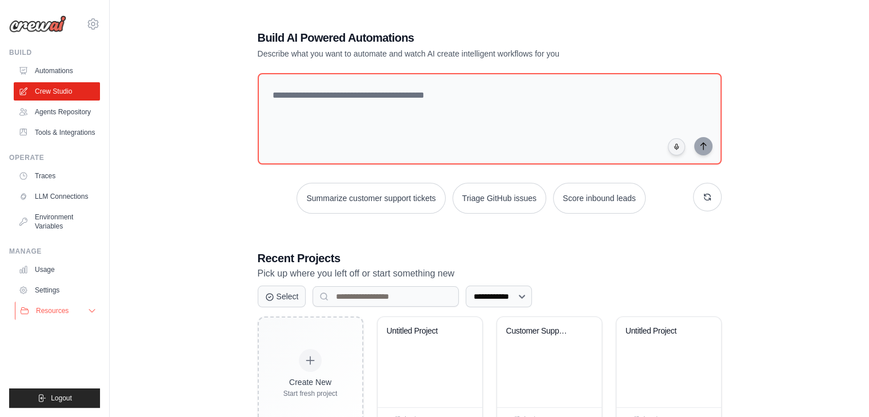
click at [81, 310] on button "Resources" at bounding box center [58, 311] width 86 height 18
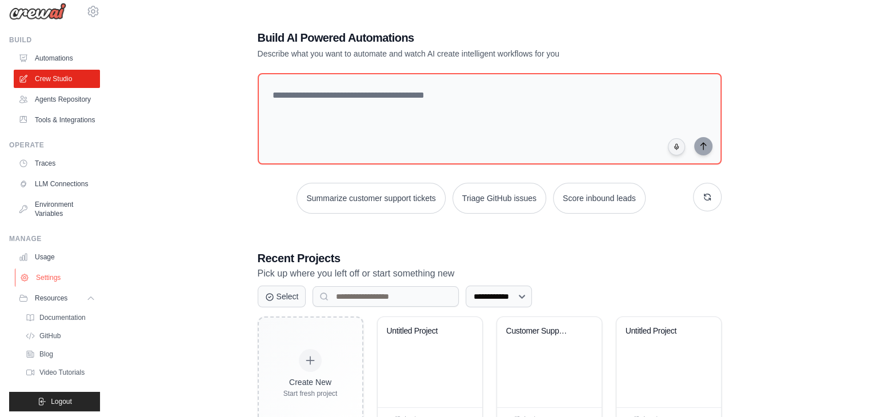
scroll to position [43, 0]
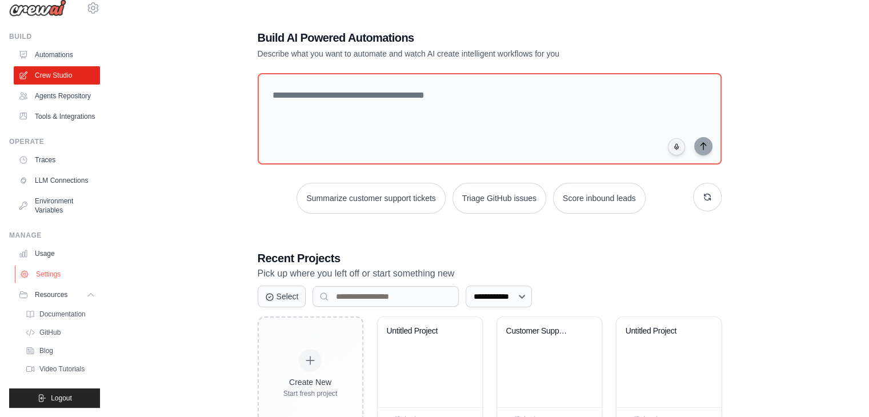
click at [48, 268] on link "Settings" at bounding box center [58, 274] width 86 height 18
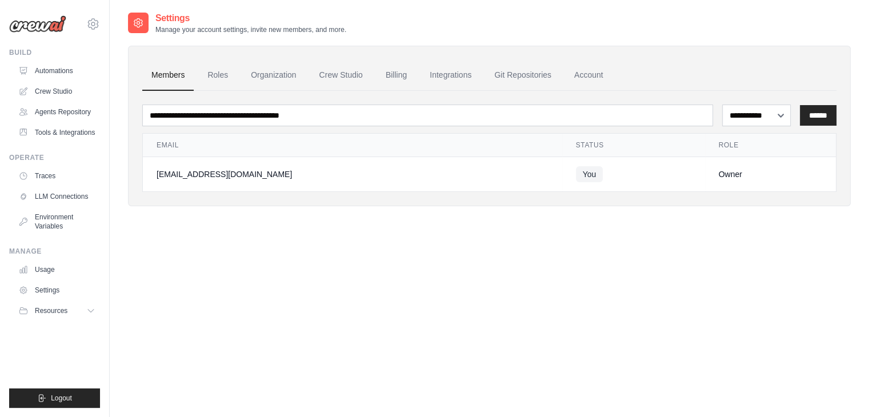
click at [48, 268] on link "Usage" at bounding box center [57, 270] width 86 height 18
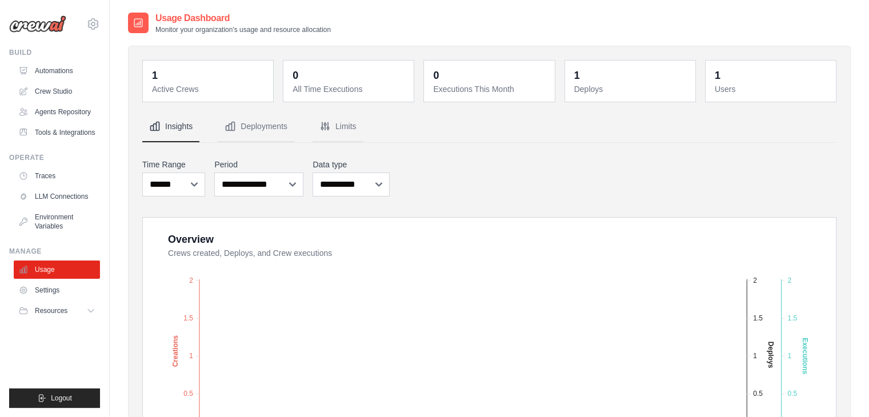
click at [48, 268] on link "Usage" at bounding box center [57, 270] width 86 height 18
click at [48, 284] on link "Settings" at bounding box center [58, 290] width 86 height 18
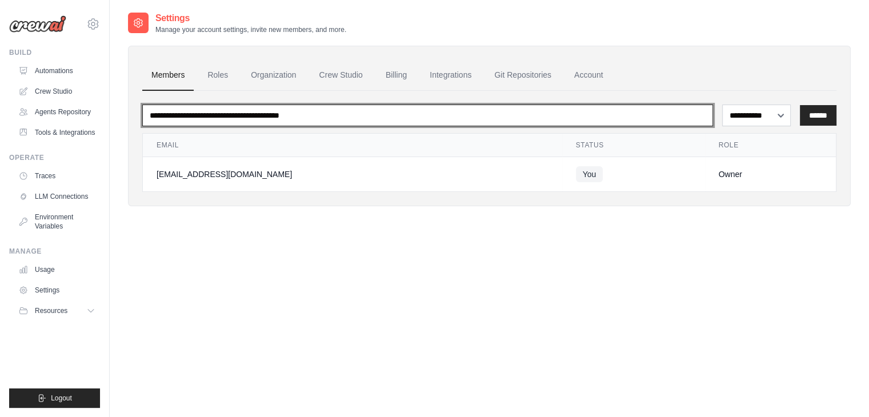
click at [400, 122] on input "email" at bounding box center [427, 116] width 571 height 22
type input "**********"
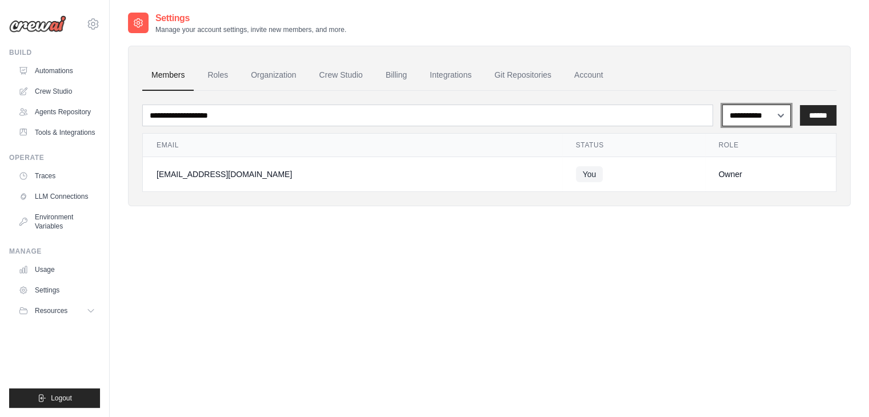
click at [761, 111] on select "**********" at bounding box center [757, 116] width 69 height 22
select select "******"
click at [723, 105] on select "**********" at bounding box center [757, 116] width 69 height 22
click at [823, 112] on input "******" at bounding box center [818, 115] width 37 height 21
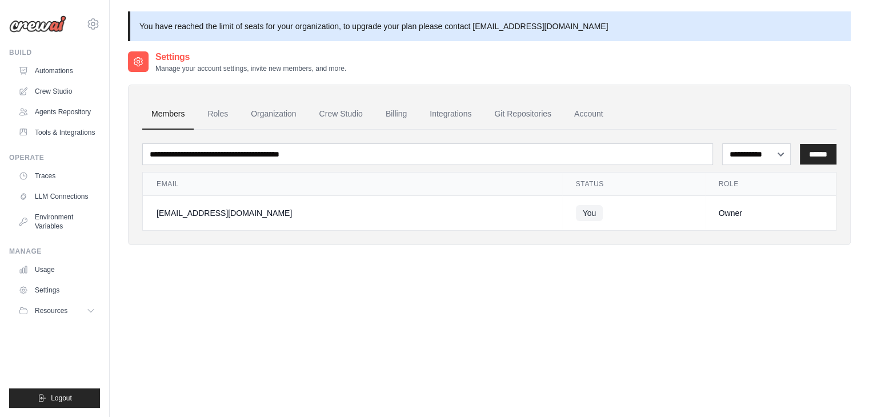
scroll to position [62, 0]
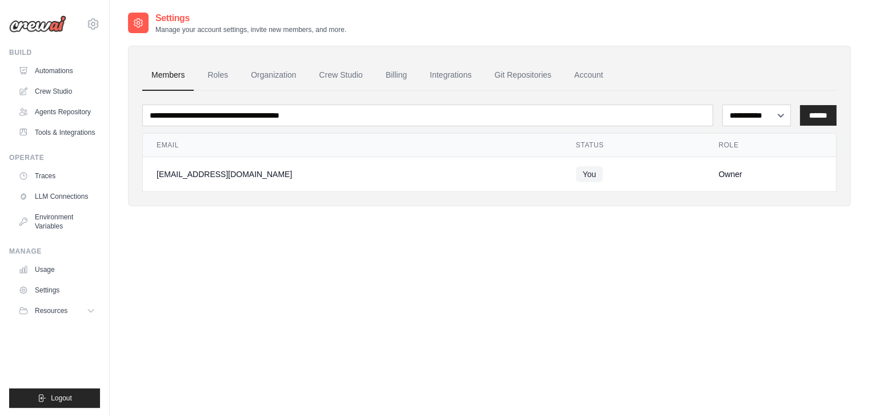
scroll to position [23, 0]
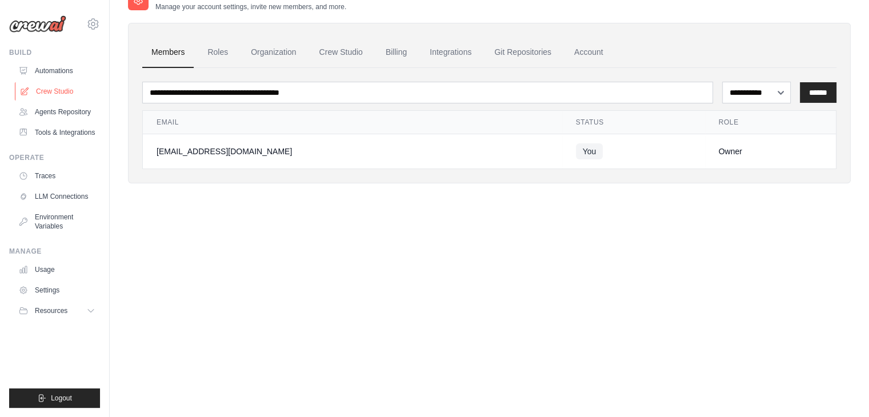
click at [66, 93] on link "Crew Studio" at bounding box center [58, 91] width 86 height 18
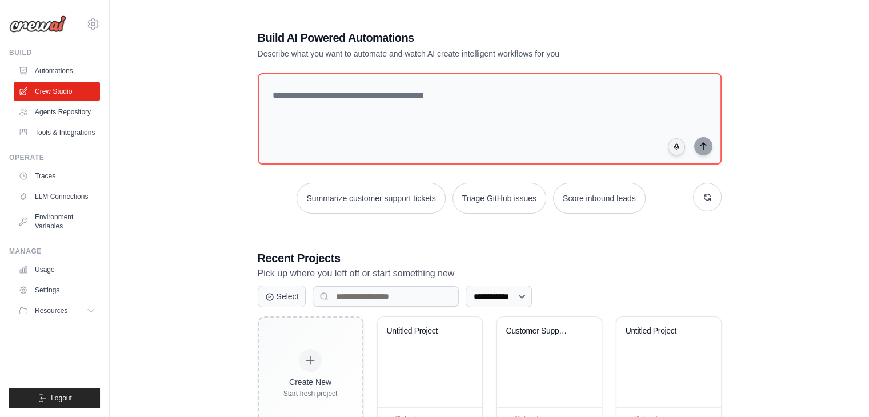
click at [428, 245] on div "**********" at bounding box center [490, 294] width 492 height 566
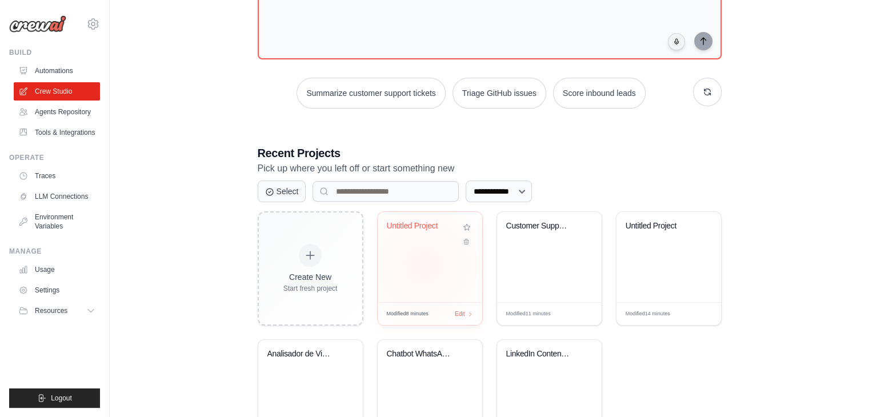
scroll to position [106, 0]
click at [433, 273] on div "Untitled Project" at bounding box center [430, 256] width 105 height 90
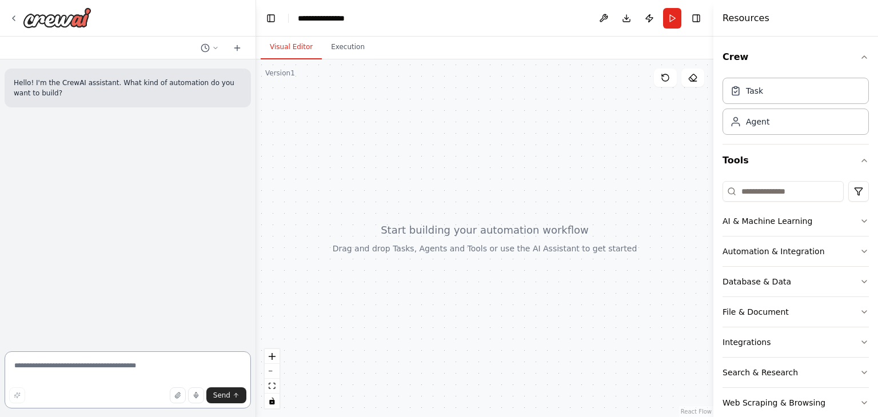
click at [173, 370] on textarea at bounding box center [128, 380] width 246 height 57
click at [156, 371] on textarea at bounding box center [128, 380] width 246 height 57
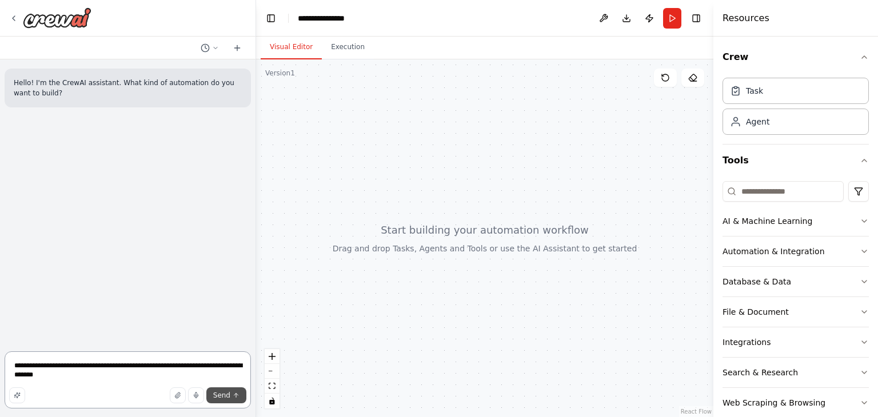
type textarea "**********"
click at [234, 390] on button "Send" at bounding box center [226, 396] width 40 height 16
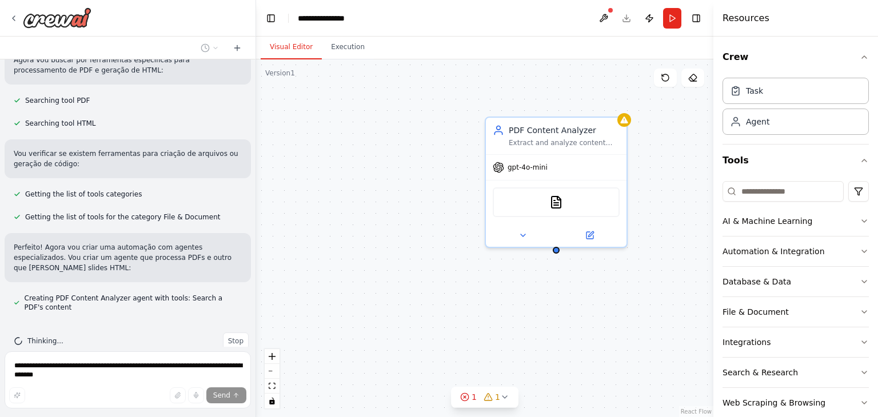
scroll to position [249, 0]
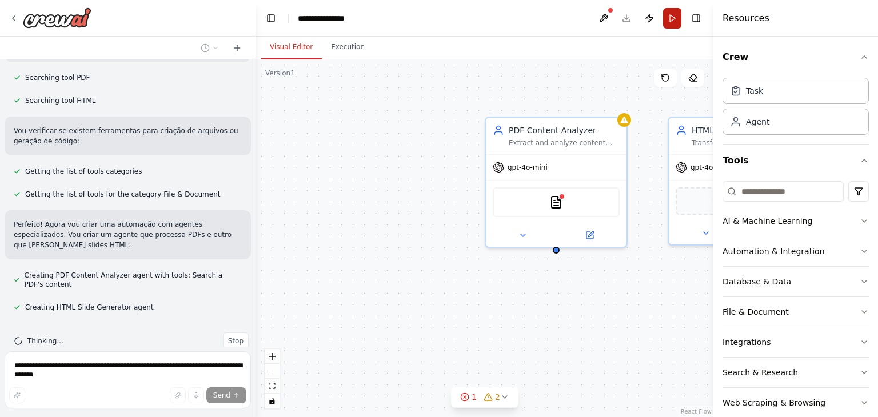
click at [671, 17] on button "Run" at bounding box center [672, 18] width 18 height 21
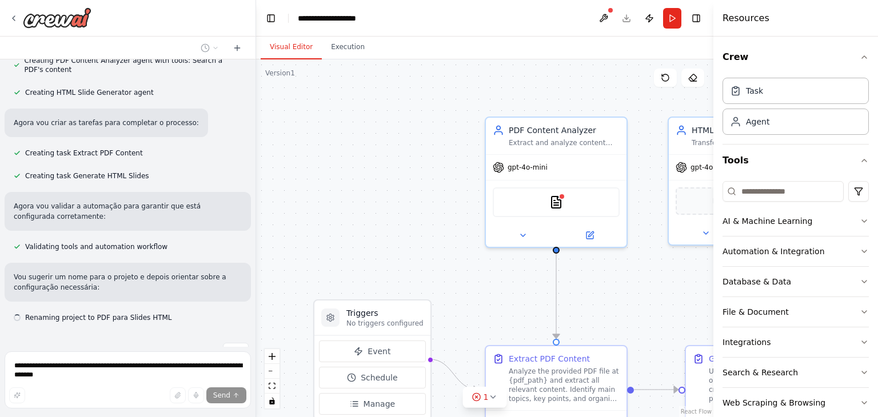
scroll to position [474, 0]
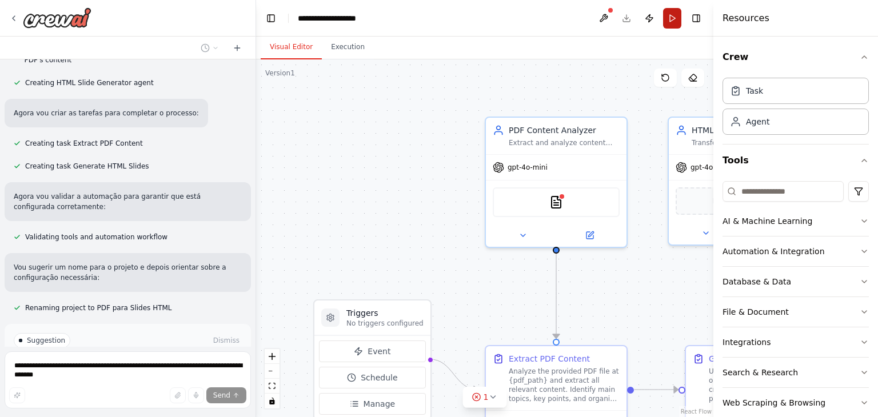
click at [675, 17] on button "Run" at bounding box center [672, 18] width 18 height 21
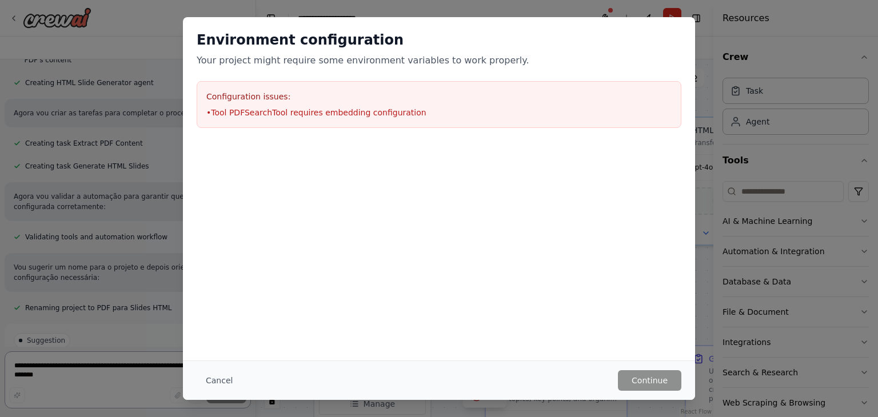
scroll to position [549, 0]
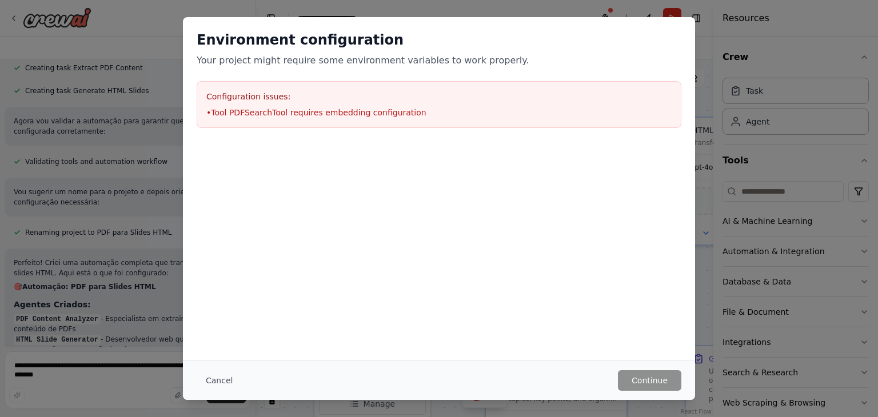
click at [663, 2] on div "Environment configuration Your project might require some environment variables…" at bounding box center [439, 208] width 878 height 417
click at [221, 377] on button "Cancel" at bounding box center [219, 380] width 45 height 21
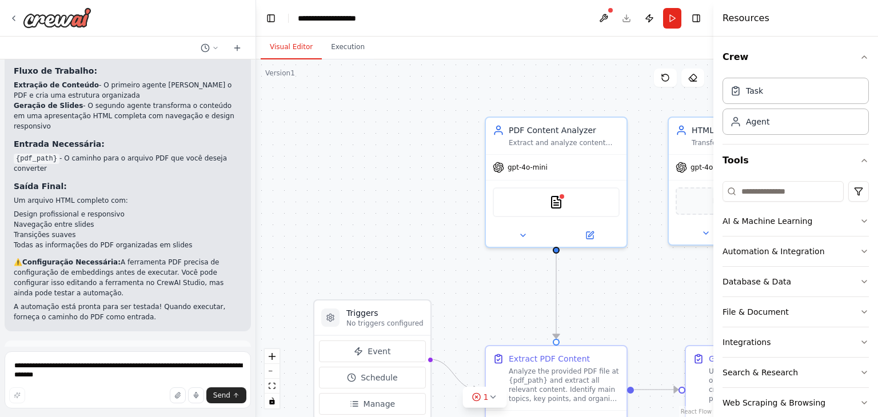
scroll to position [901, 0]
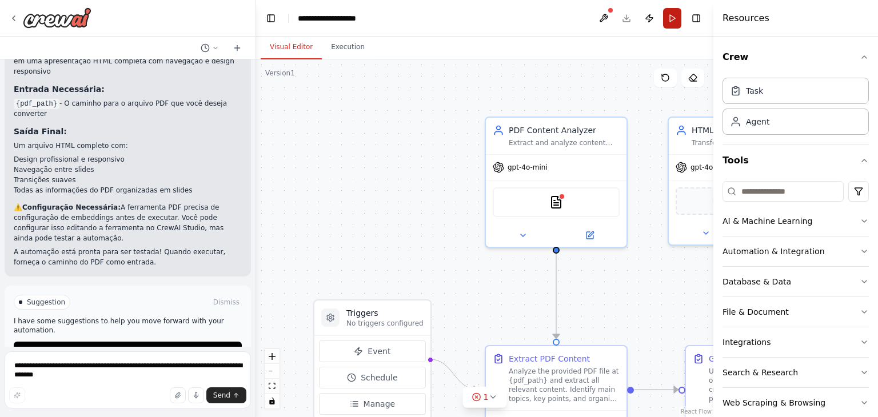
click at [668, 8] on button "Run" at bounding box center [672, 18] width 18 height 21
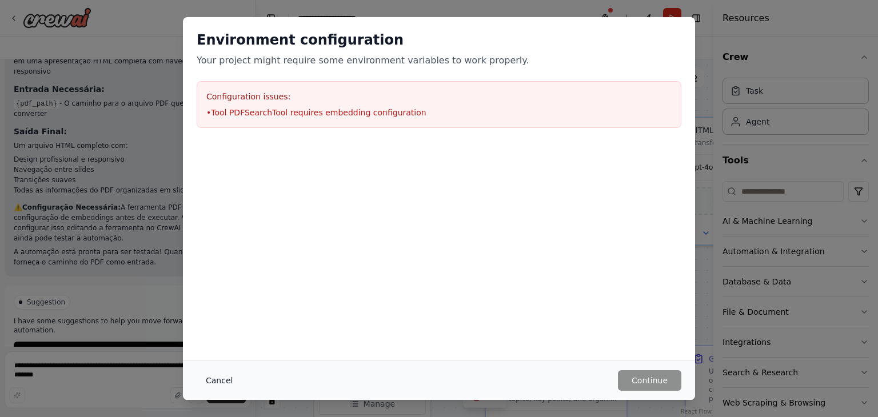
click at [206, 377] on button "Cancel" at bounding box center [219, 380] width 45 height 21
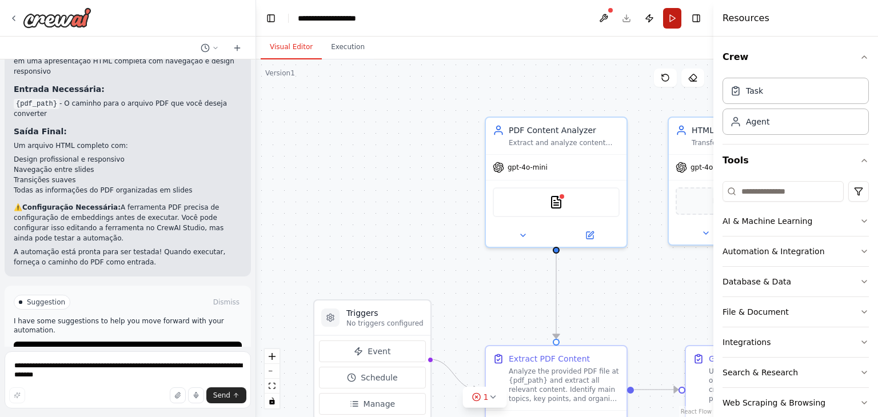
click at [672, 23] on button "Run" at bounding box center [672, 18] width 18 height 21
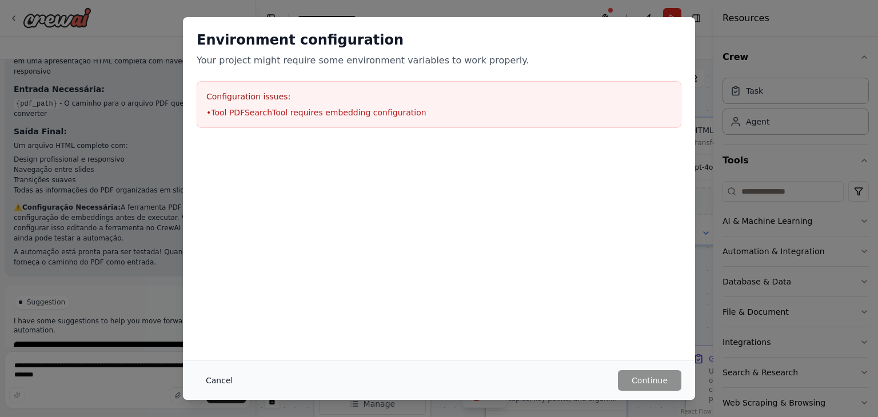
click at [205, 380] on button "Cancel" at bounding box center [219, 380] width 45 height 21
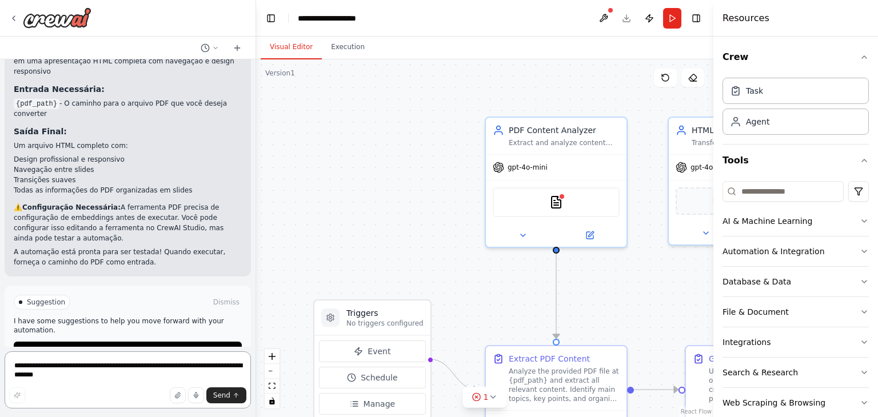
click at [149, 357] on textarea "**********" at bounding box center [128, 380] width 246 height 57
type textarea "**********"
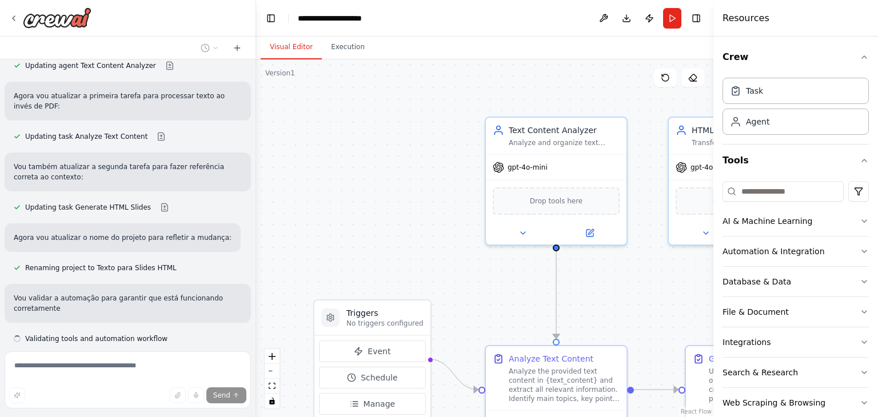
scroll to position [1350, 0]
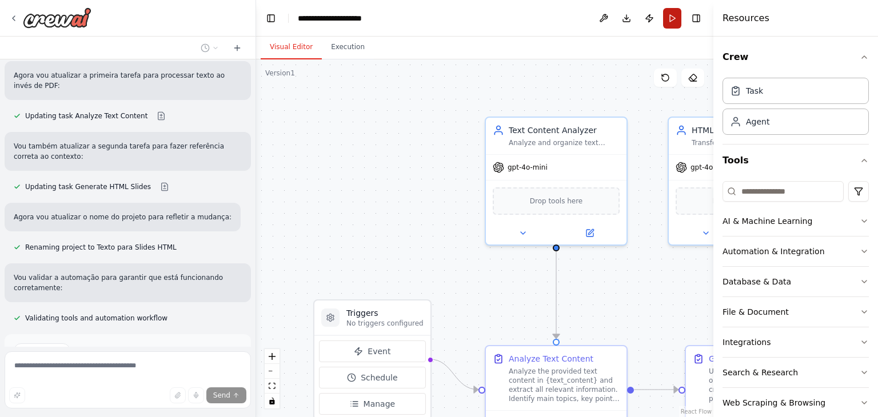
click at [676, 21] on button "Run" at bounding box center [672, 18] width 18 height 21
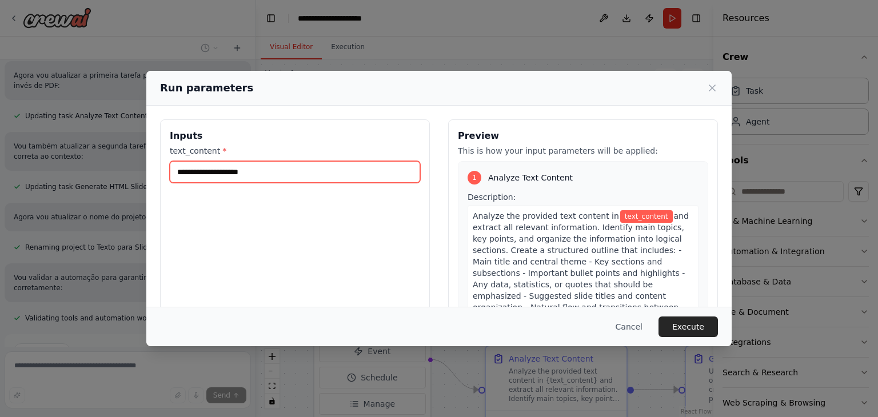
scroll to position [1425, 0]
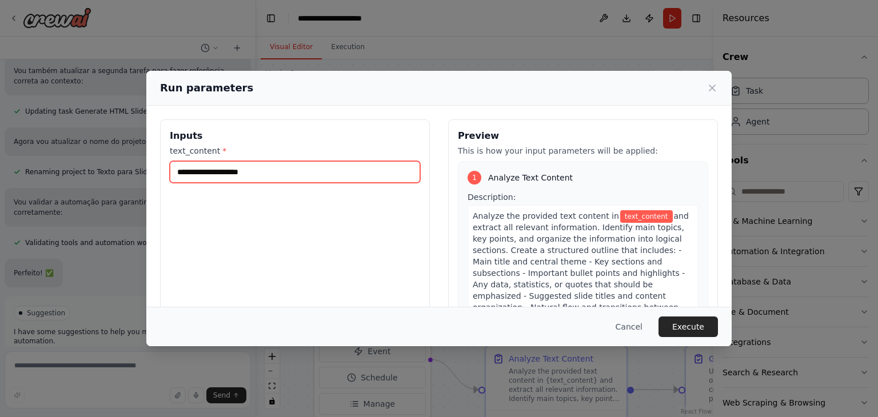
click at [300, 173] on input "text_content *" at bounding box center [295, 172] width 250 height 22
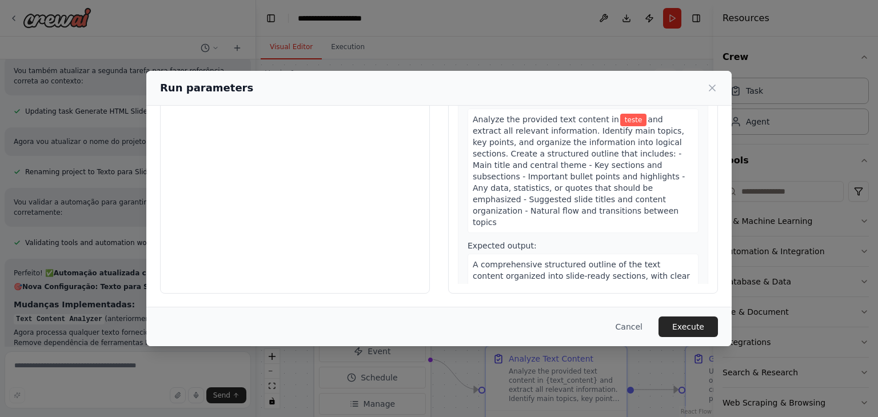
scroll to position [0, 0]
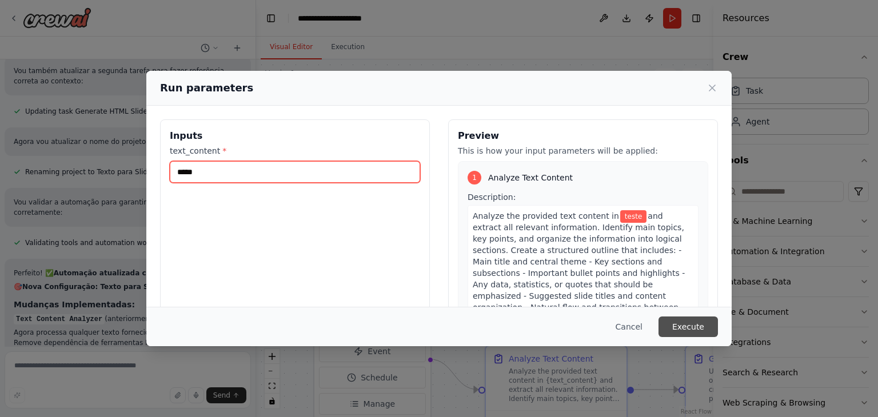
type input "*****"
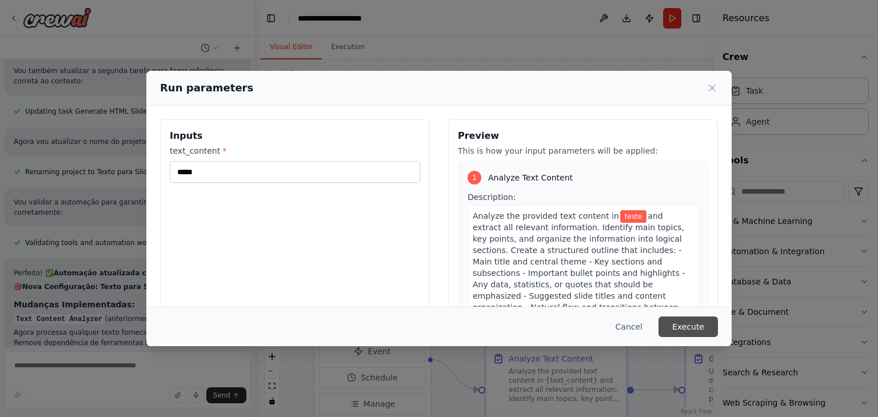
scroll to position [1763, 0]
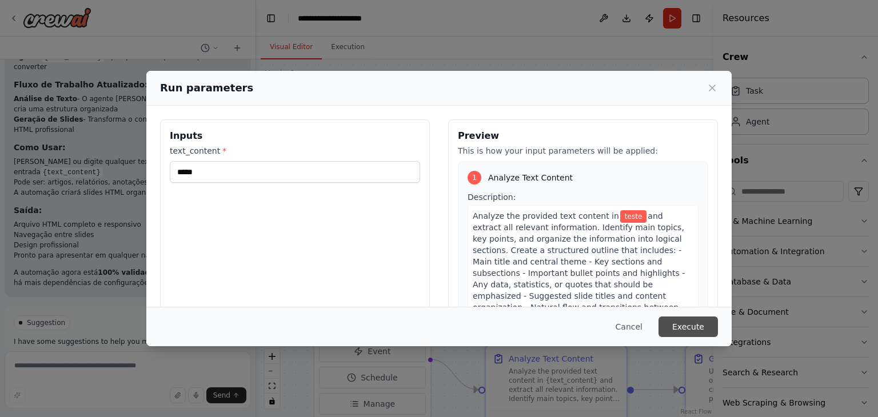
click at [681, 324] on button "Execute" at bounding box center [688, 327] width 59 height 21
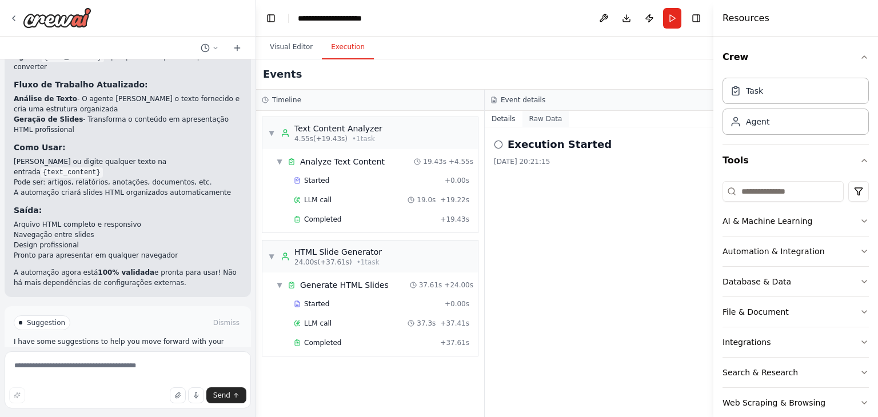
click at [538, 115] on button "Raw Data" at bounding box center [545, 119] width 47 height 16
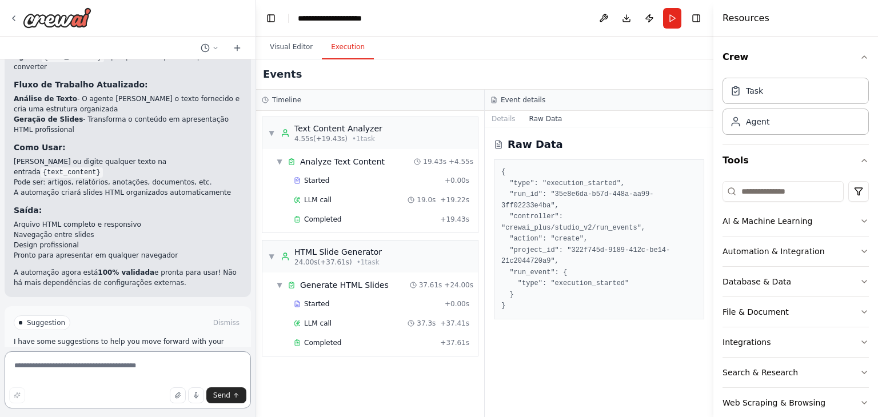
click at [134, 375] on textarea at bounding box center [128, 380] width 246 height 57
type textarea "**********"
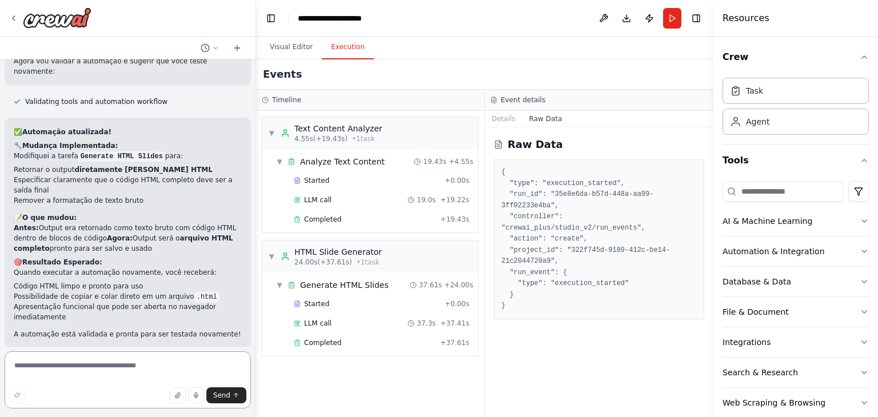
scroll to position [2207, 0]
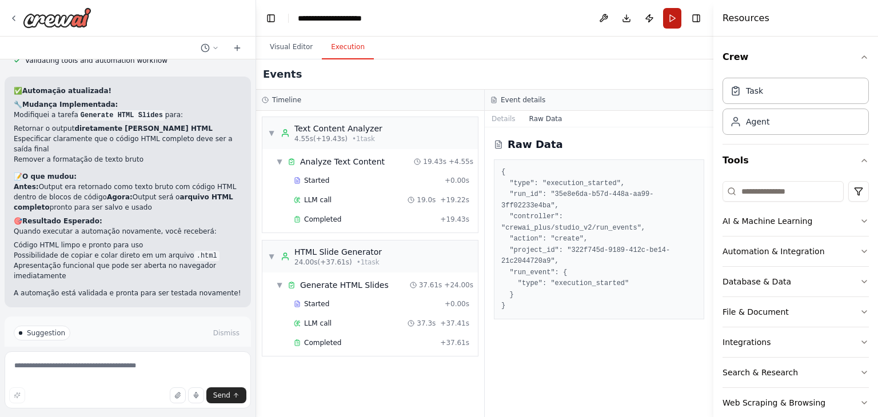
click at [673, 22] on button "Run" at bounding box center [672, 18] width 18 height 21
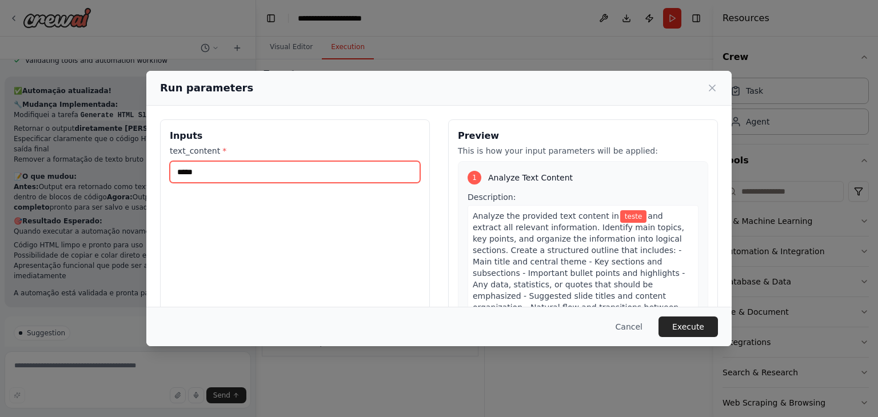
click at [341, 167] on input "*****" at bounding box center [295, 172] width 250 height 22
paste input "**********"
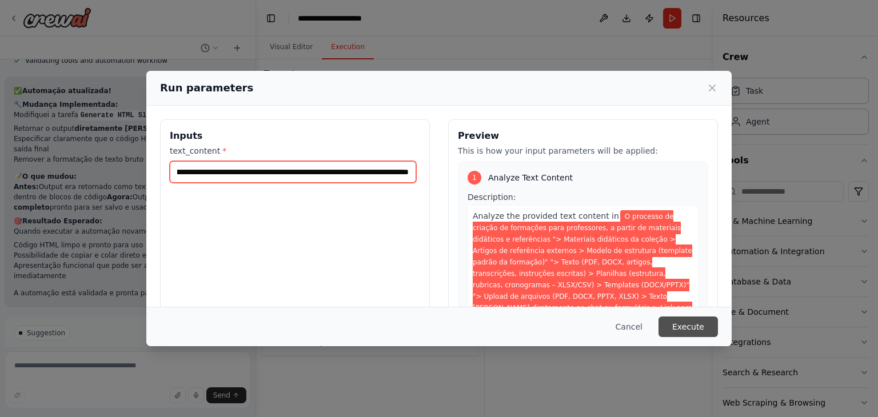
type input "**********"
click at [696, 332] on button "Execute" at bounding box center [688, 327] width 59 height 21
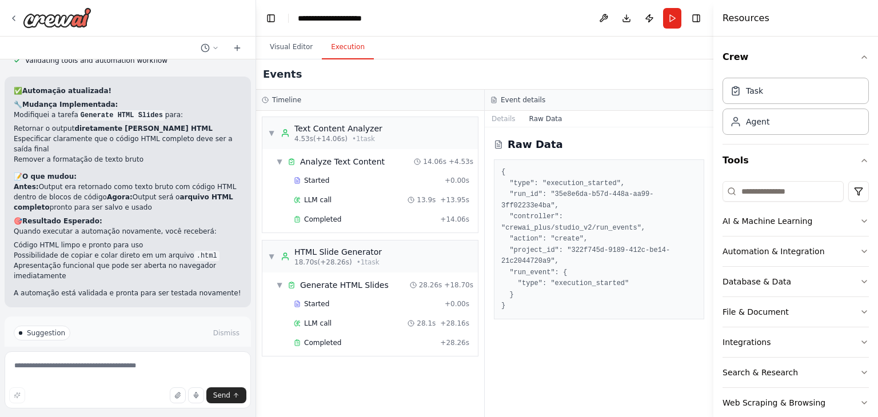
click at [519, 270] on pre "{ "type": "execution_started", "run_id": "35e8e6da-b57d-448a-aa99-3ff02233e4ba"…" at bounding box center [599, 239] width 196 height 145
click at [502, 115] on button "Details" at bounding box center [504, 119] width 38 height 16
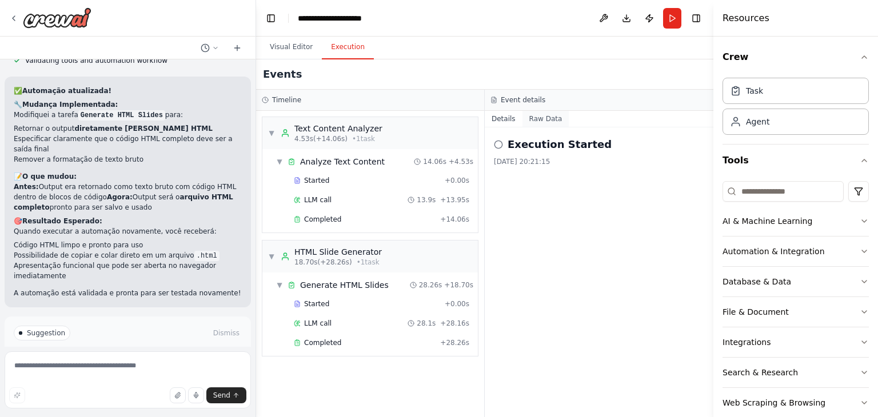
click at [533, 117] on button "Raw Data" at bounding box center [545, 119] width 47 height 16
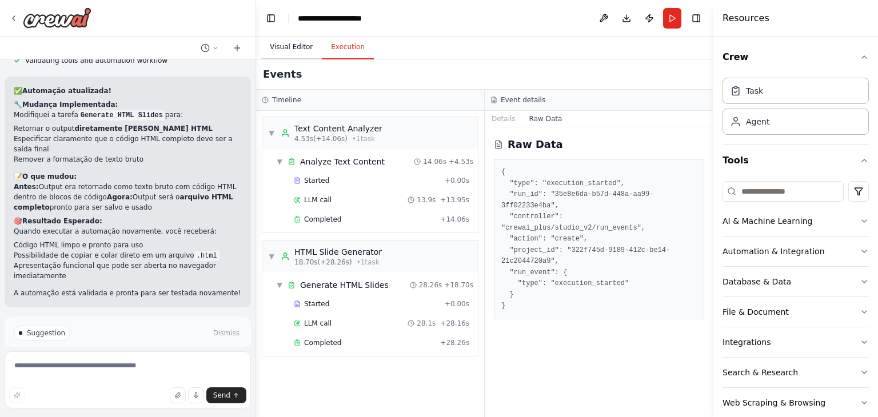
click at [277, 39] on button "Visual Editor" at bounding box center [291, 47] width 61 height 24
click at [344, 43] on button "Execution" at bounding box center [348, 47] width 52 height 24
click at [672, 21] on button "Run" at bounding box center [672, 18] width 18 height 21
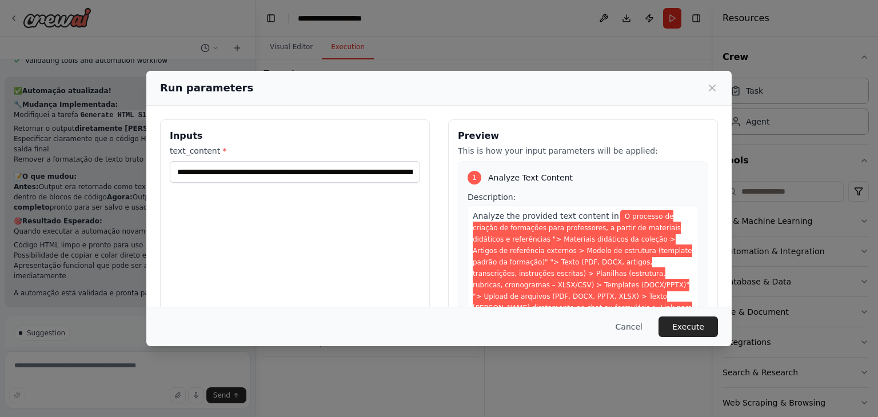
scroll to position [97, 0]
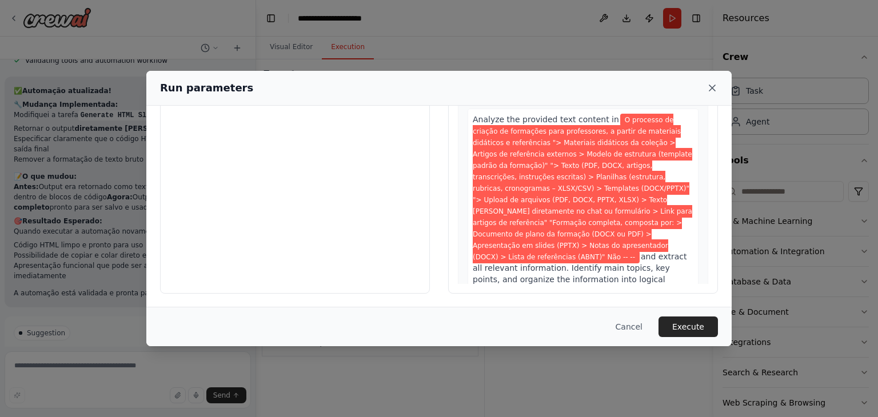
click at [710, 89] on icon at bounding box center [712, 87] width 11 height 11
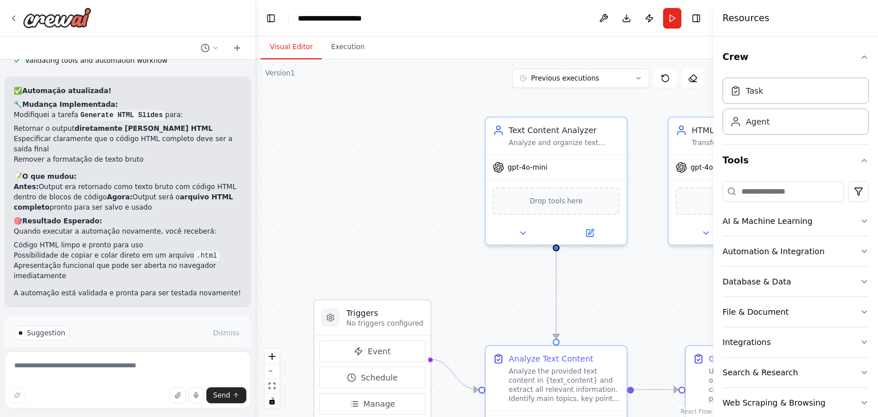
click at [302, 37] on button "Visual Editor" at bounding box center [291, 47] width 61 height 24
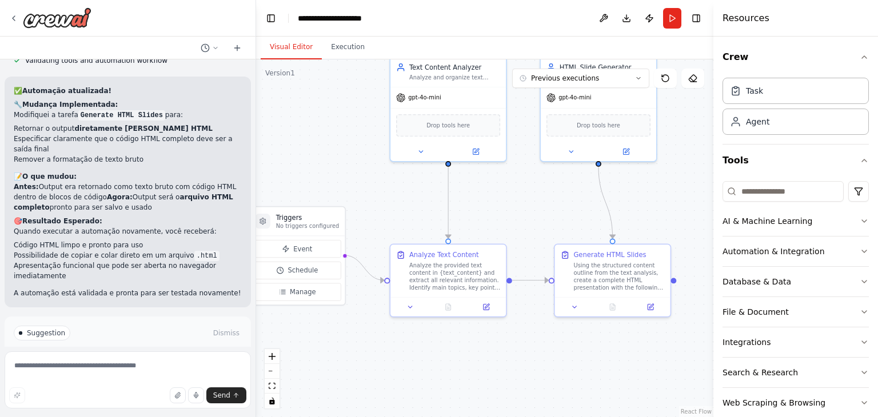
drag, startPoint x: 514, startPoint y: 299, endPoint x: 413, endPoint y: 210, distance: 134.9
click at [413, 210] on div ".deletable-edge-delete-btn { width: 20px; height: 20px; border: 0px solid #ffff…" at bounding box center [484, 238] width 457 height 358
click at [599, 276] on div "Using the structured content outline from the text analysis, create a complete …" at bounding box center [618, 275] width 91 height 30
click at [654, 306] on button at bounding box center [650, 305] width 32 height 11
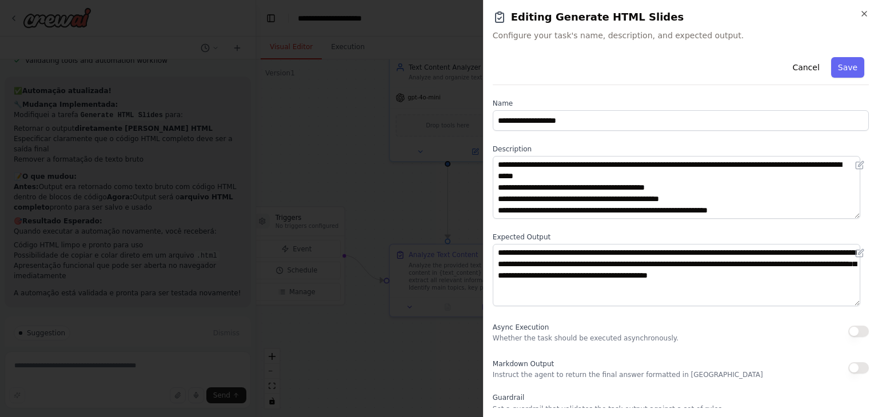
scroll to position [98, 0]
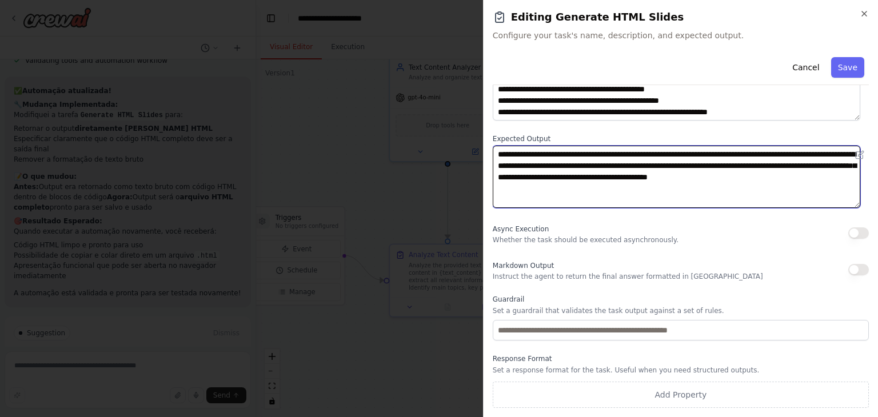
click at [598, 206] on textarea "**********" at bounding box center [677, 177] width 368 height 63
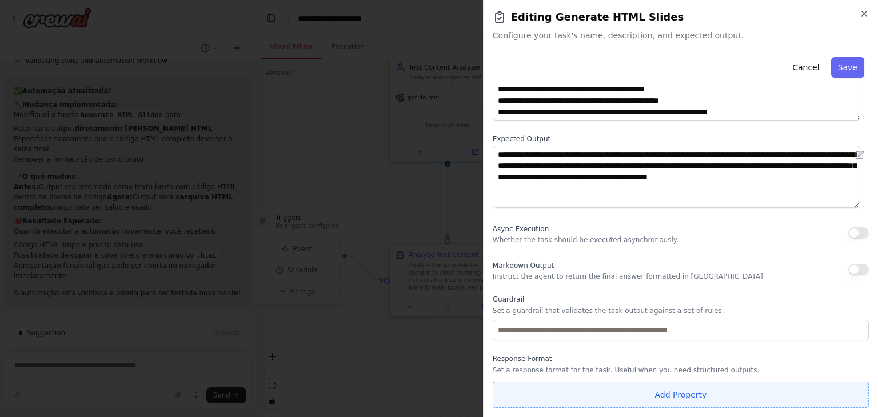
click at [677, 402] on button "Add Property" at bounding box center [681, 395] width 376 height 26
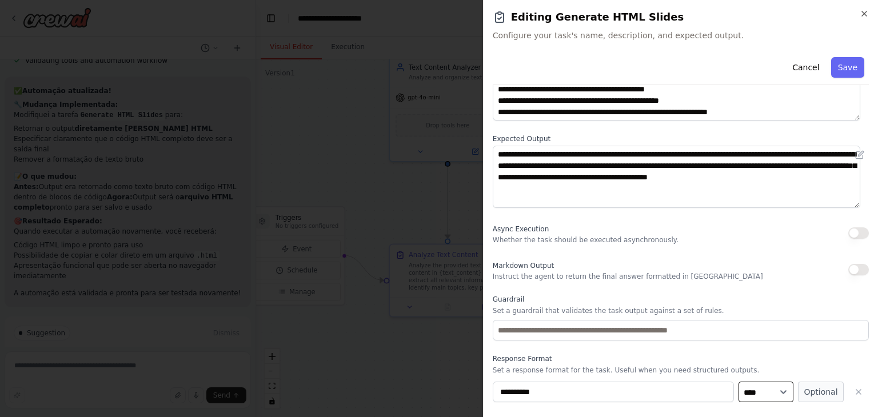
click at [777, 392] on select "**** ******* ******* **** ******" at bounding box center [766, 392] width 55 height 21
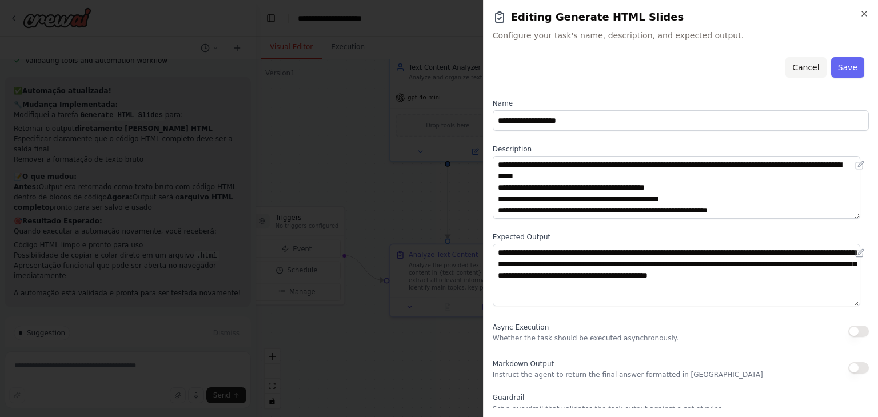
click at [813, 66] on button "Cancel" at bounding box center [805, 67] width 41 height 21
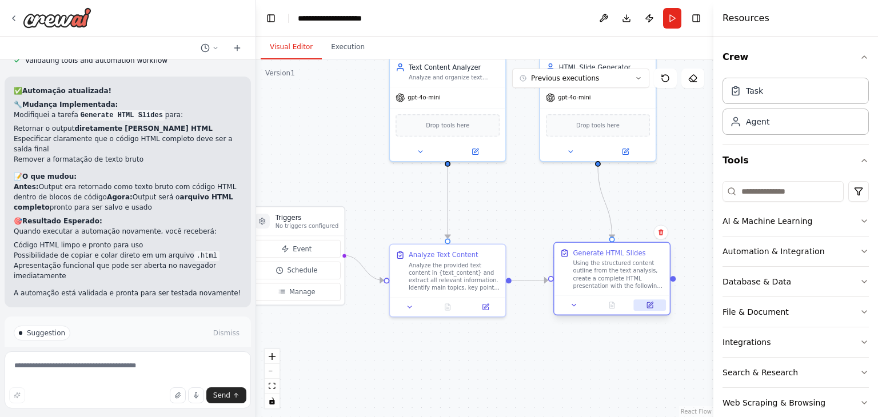
click at [639, 302] on button at bounding box center [650, 305] width 32 height 11
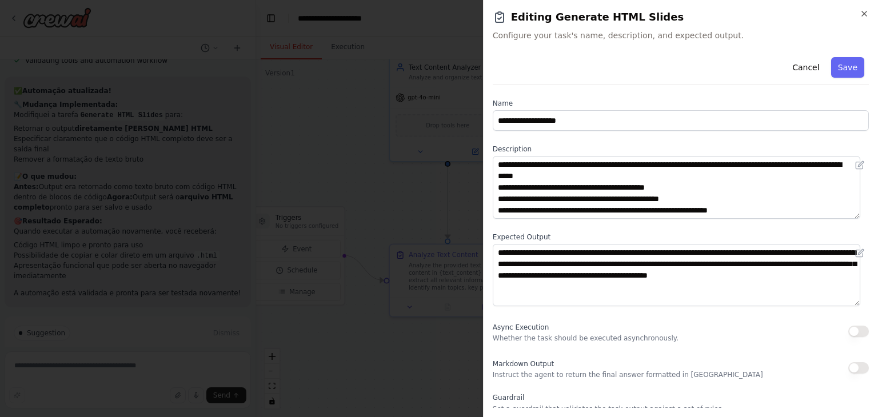
scroll to position [98, 0]
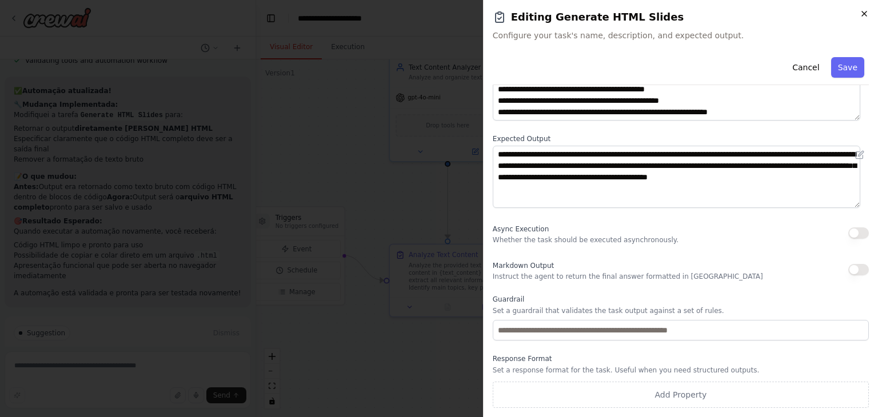
click at [861, 14] on icon "button" at bounding box center [864, 13] width 9 height 9
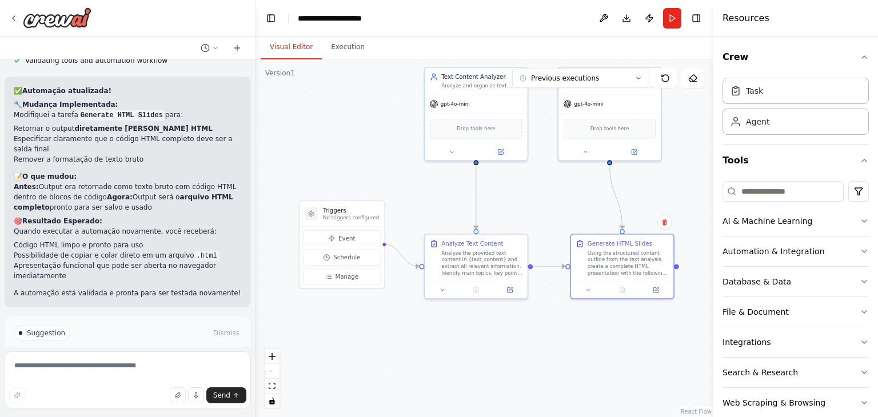
drag, startPoint x: 627, startPoint y: 201, endPoint x: 567, endPoint y: 288, distance: 105.1
drag, startPoint x: 567, startPoint y: 288, endPoint x: 542, endPoint y: 214, distance: 77.4
click at [542, 214] on div ".deletable-edge-delete-btn { width: 20px; height: 20px; border: 0px solid #ffff…" at bounding box center [484, 238] width 457 height 358
drag, startPoint x: 542, startPoint y: 214, endPoint x: 524, endPoint y: 306, distance: 93.8
drag, startPoint x: 524, startPoint y: 306, endPoint x: 418, endPoint y: 200, distance: 149.6
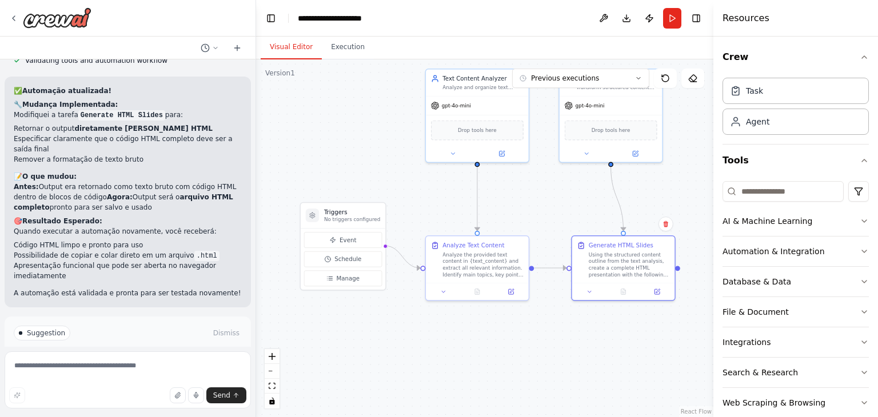
click at [418, 200] on div ".deletable-edge-delete-btn { width: 20px; height: 20px; border: 0px solid #ffff…" at bounding box center [484, 238] width 457 height 358
click at [671, 11] on button "Run" at bounding box center [672, 18] width 18 height 21
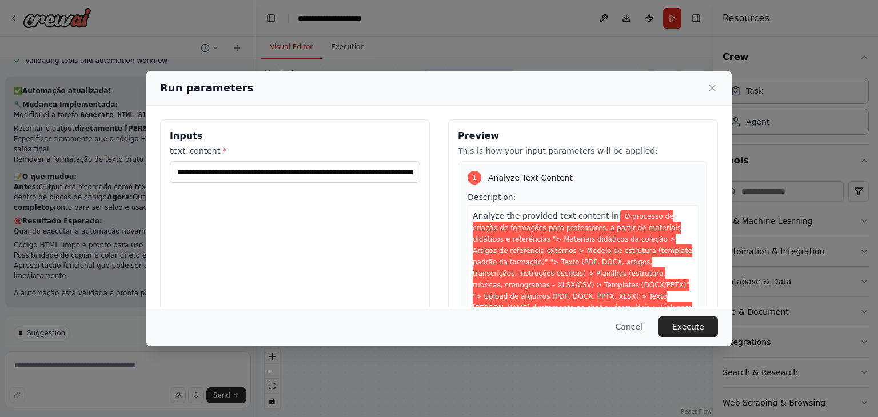
click at [713, 94] on div "Run parameters" at bounding box center [439, 88] width 558 height 16
click at [713, 85] on icon at bounding box center [712, 87] width 11 height 11
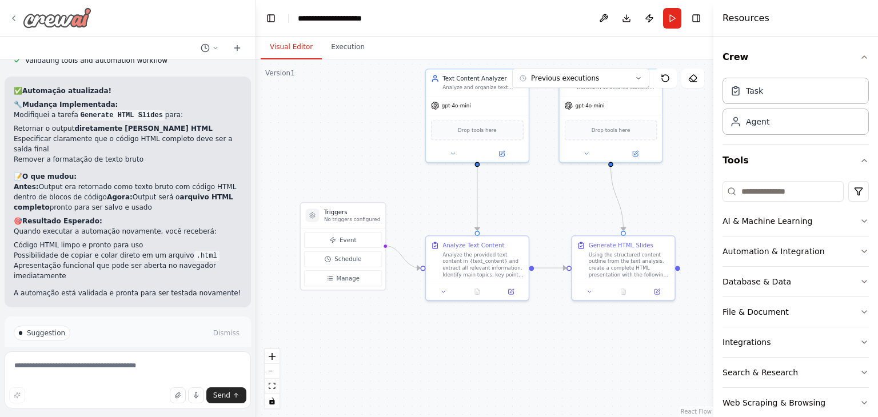
click at [25, 22] on img at bounding box center [57, 17] width 69 height 21
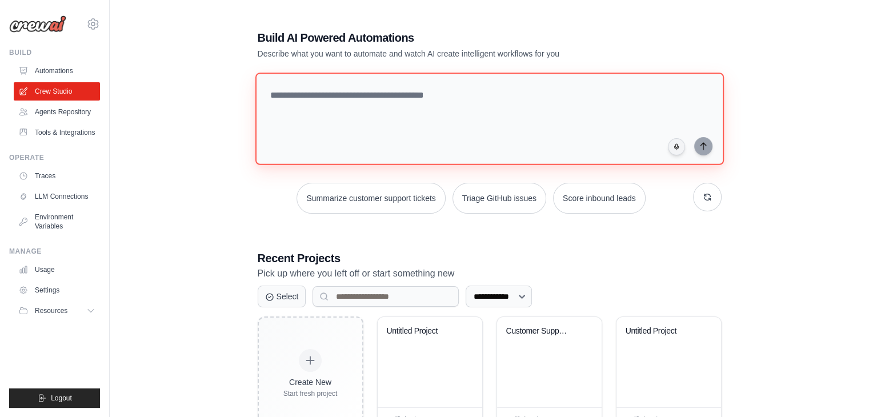
click at [421, 132] on textarea at bounding box center [489, 119] width 469 height 93
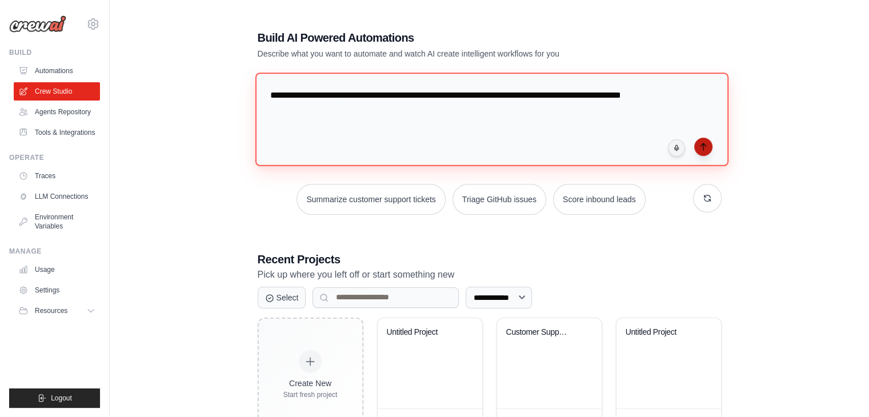
type textarea "**********"
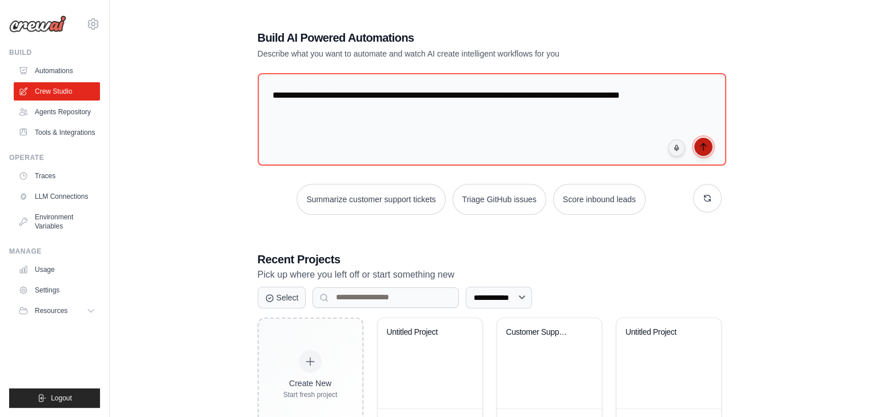
click at [706, 149] on icon "submit" at bounding box center [703, 146] width 9 height 9
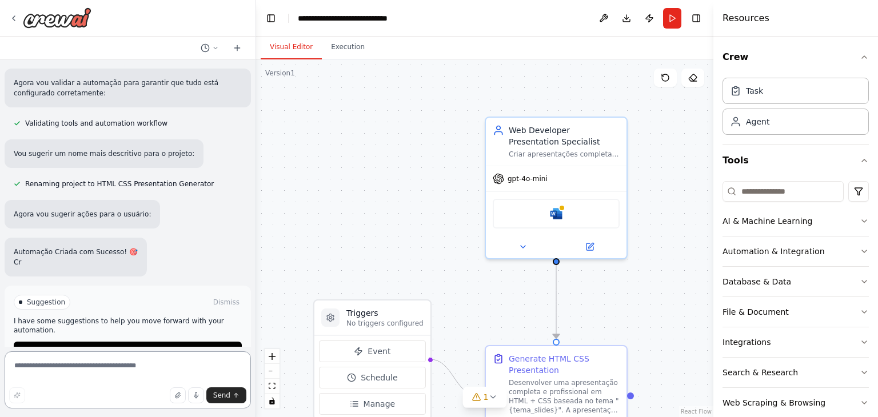
scroll to position [621, 0]
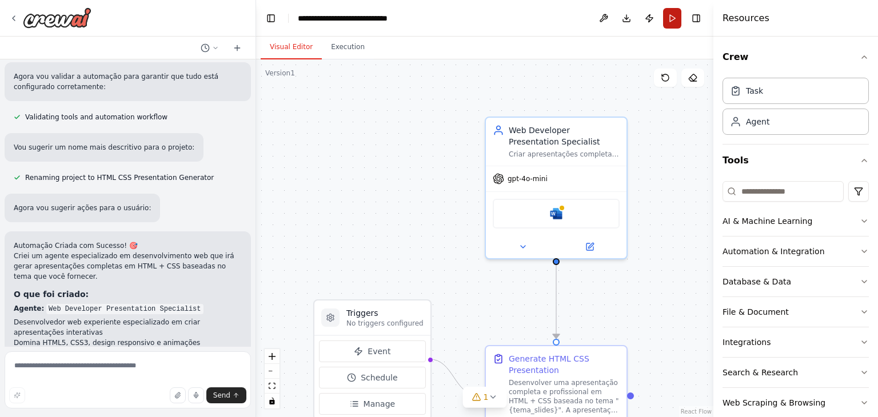
click at [674, 18] on button "Run" at bounding box center [672, 18] width 18 height 21
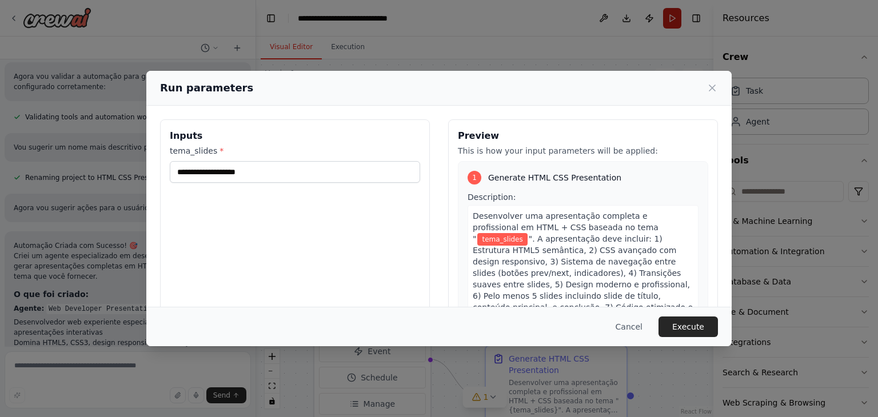
scroll to position [954, 0]
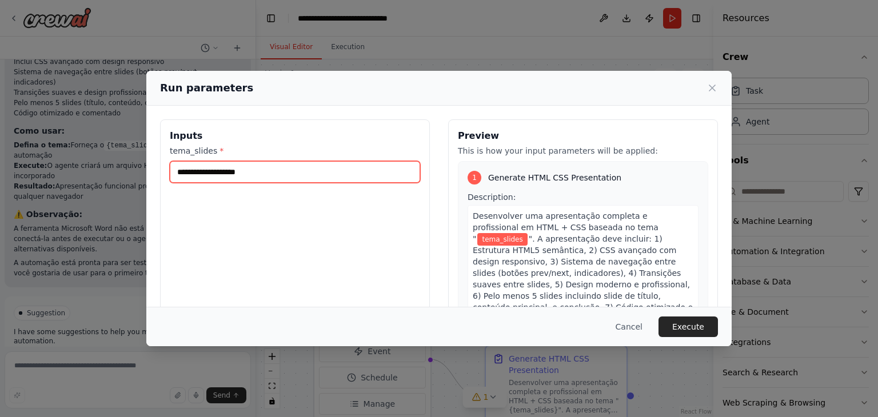
click at [232, 179] on input "tema_slides *" at bounding box center [295, 172] width 250 height 22
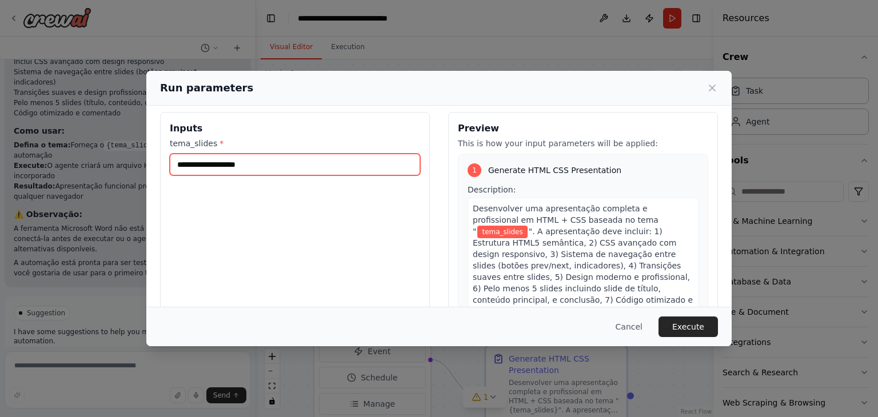
scroll to position [0, 0]
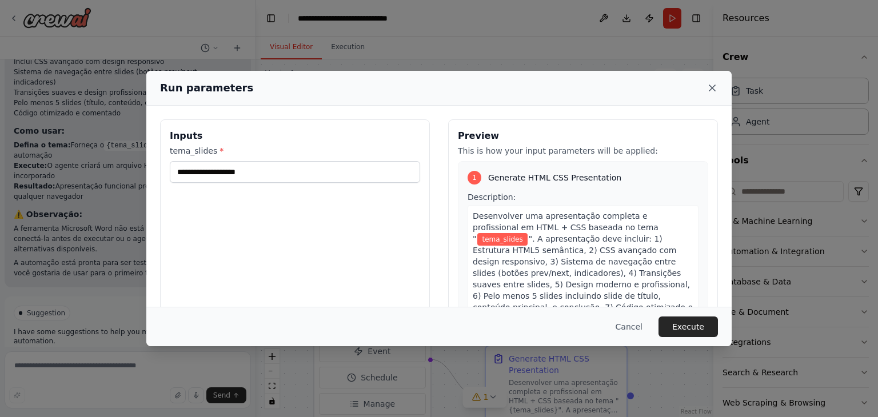
click at [713, 88] on icon at bounding box center [712, 88] width 6 height 6
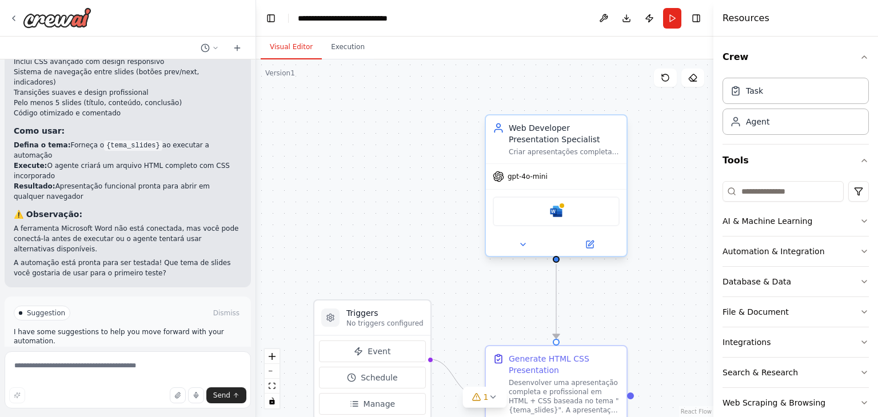
click at [541, 209] on div "Microsoft word" at bounding box center [556, 212] width 127 height 30
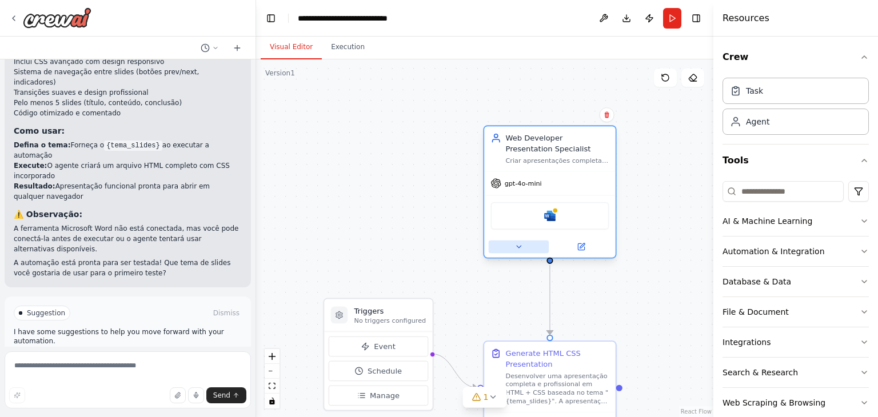
click at [526, 244] on button at bounding box center [519, 247] width 60 height 13
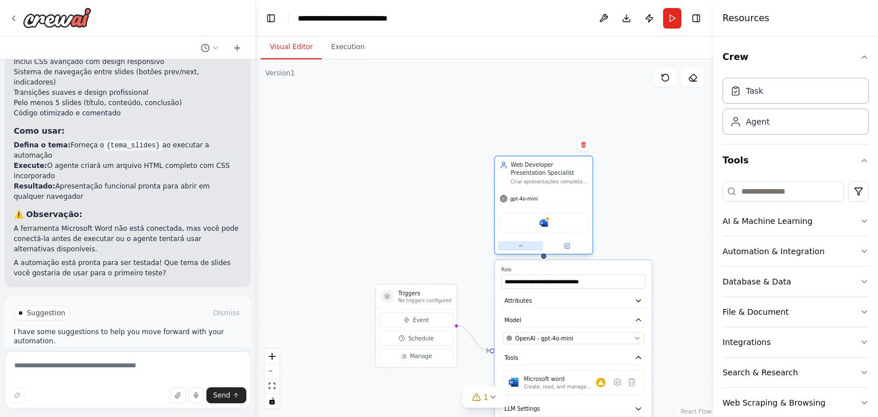
click at [526, 244] on button at bounding box center [520, 246] width 45 height 10
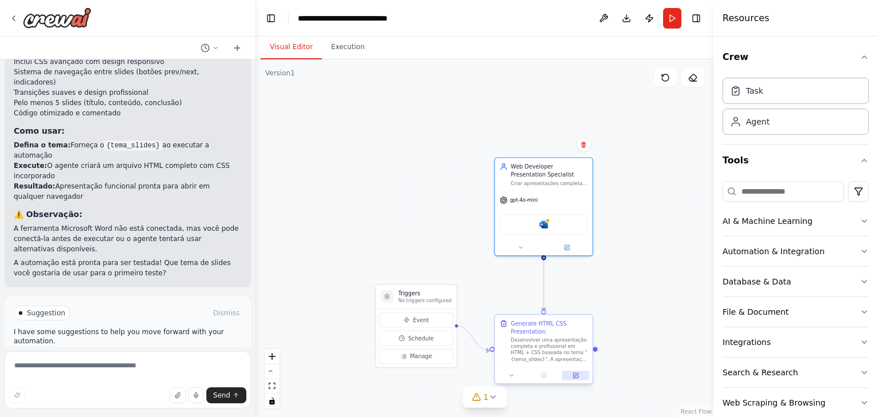
click at [576, 377] on icon at bounding box center [575, 375] width 5 height 5
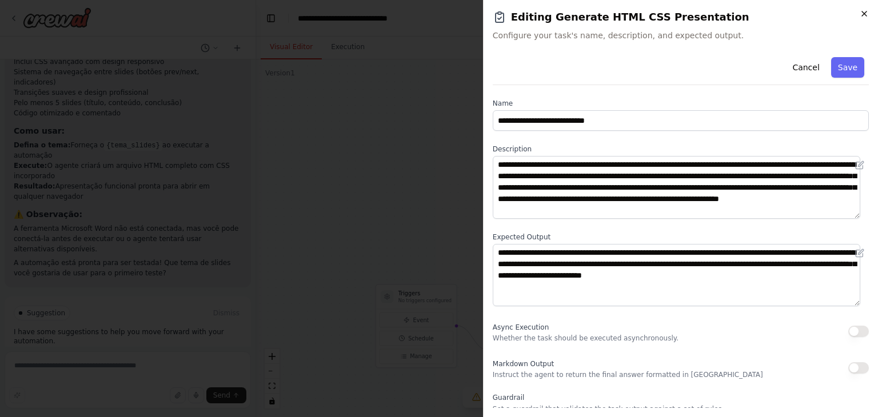
click at [862, 12] on icon "button" at bounding box center [864, 13] width 9 height 9
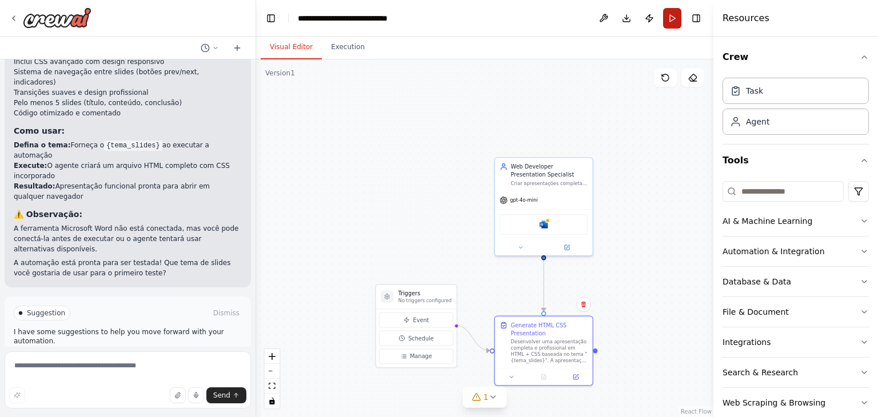
click at [671, 11] on button "Run" at bounding box center [672, 18] width 18 height 21
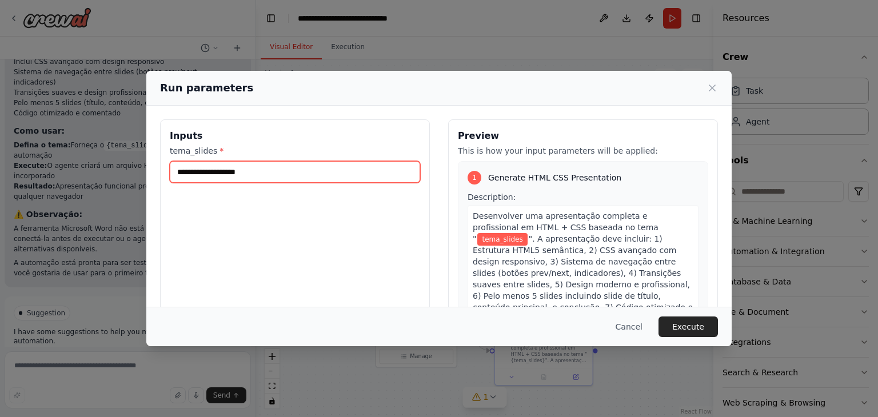
click at [262, 171] on input "tema_slides *" at bounding box center [295, 172] width 250 height 22
type input "**********"
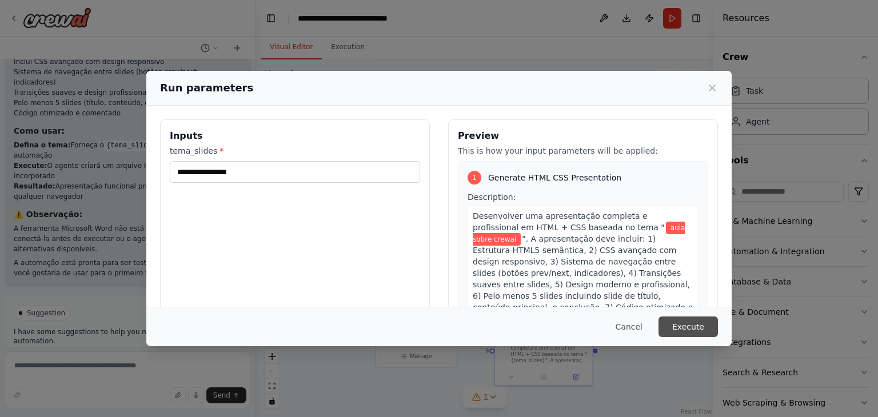
click at [700, 322] on button "Execute" at bounding box center [688, 327] width 59 height 21
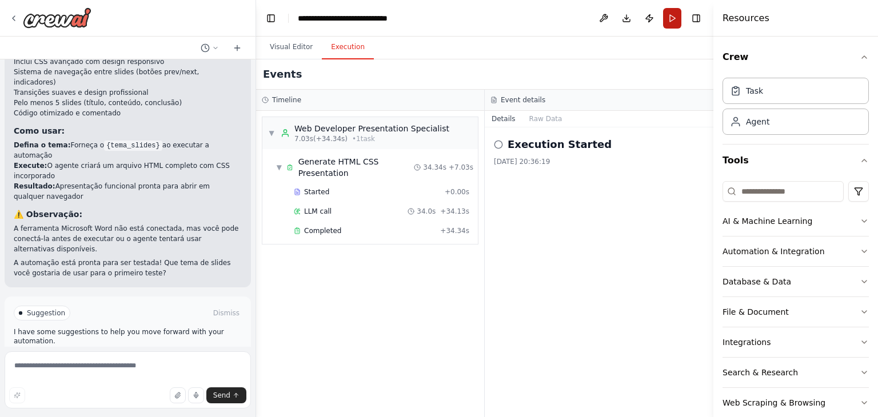
click at [671, 18] on button "Run" at bounding box center [672, 18] width 18 height 21
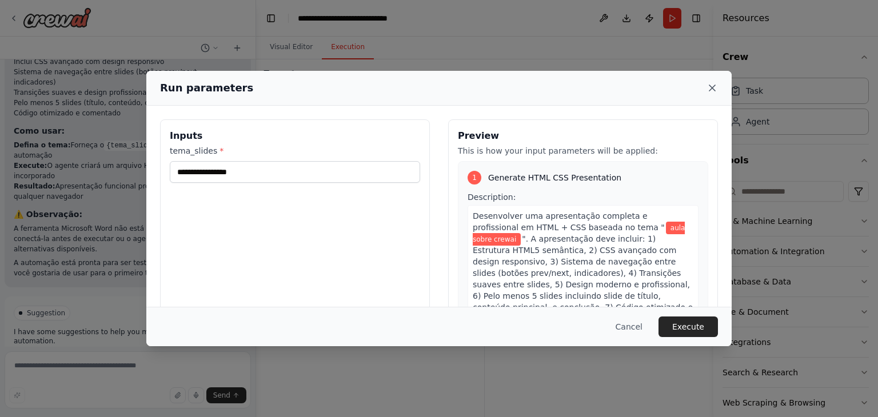
click at [711, 86] on icon at bounding box center [712, 87] width 11 height 11
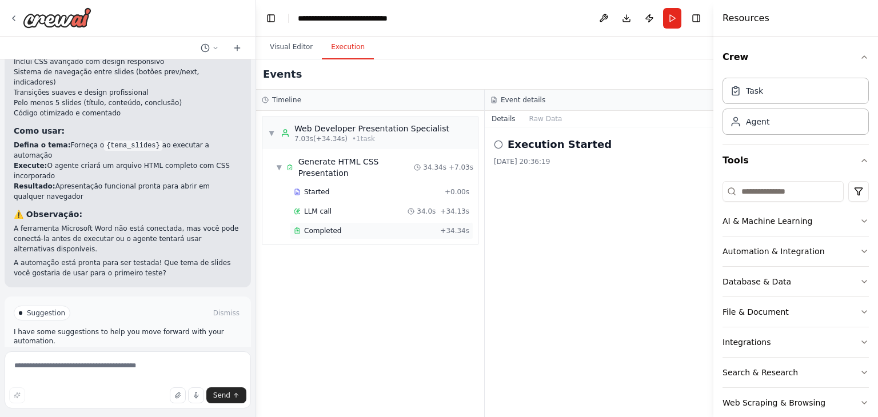
click at [308, 223] on div "Completed + 34.34s" at bounding box center [382, 230] width 184 height 17
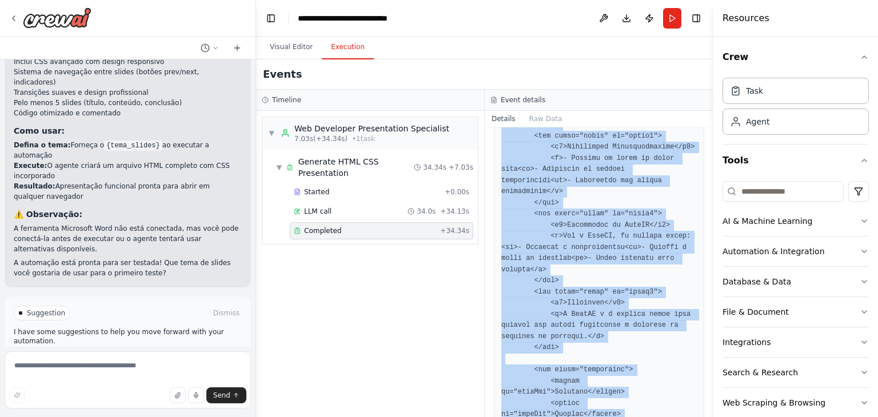
scroll to position [2680, 0]
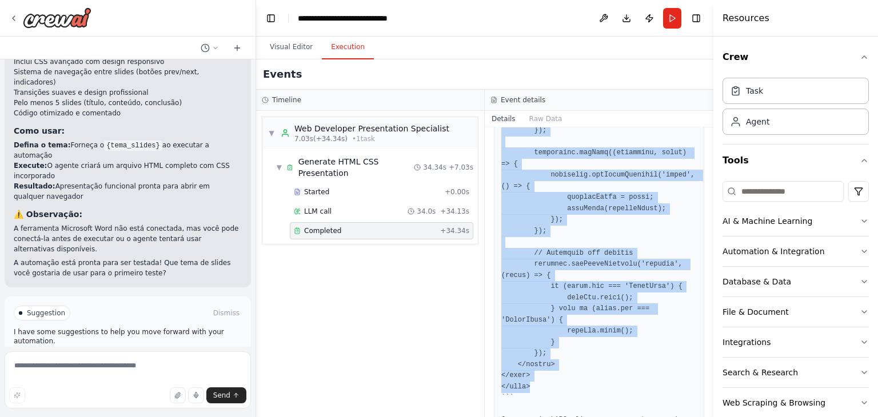
drag, startPoint x: 498, startPoint y: 296, endPoint x: 544, endPoint y: 296, distance: 45.2
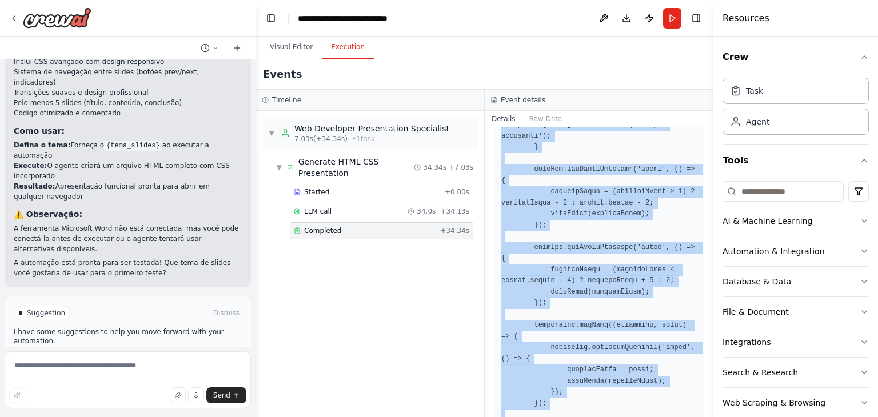
copy pre "<!LOREMIP dolo> <sita cons="ad-EL"> <sedd> <eius tempori="UTL-9"> <etdo magn="a…"
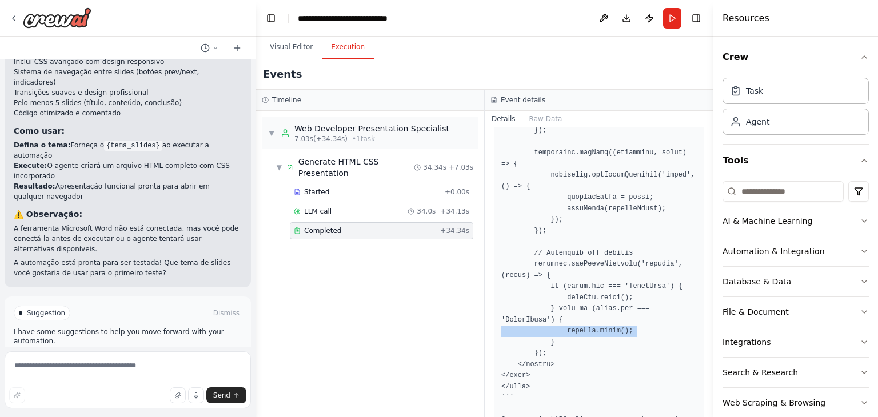
click at [480, 56] on div "Visual Editor Execution" at bounding box center [484, 48] width 457 height 23
